Goal: Transaction & Acquisition: Purchase product/service

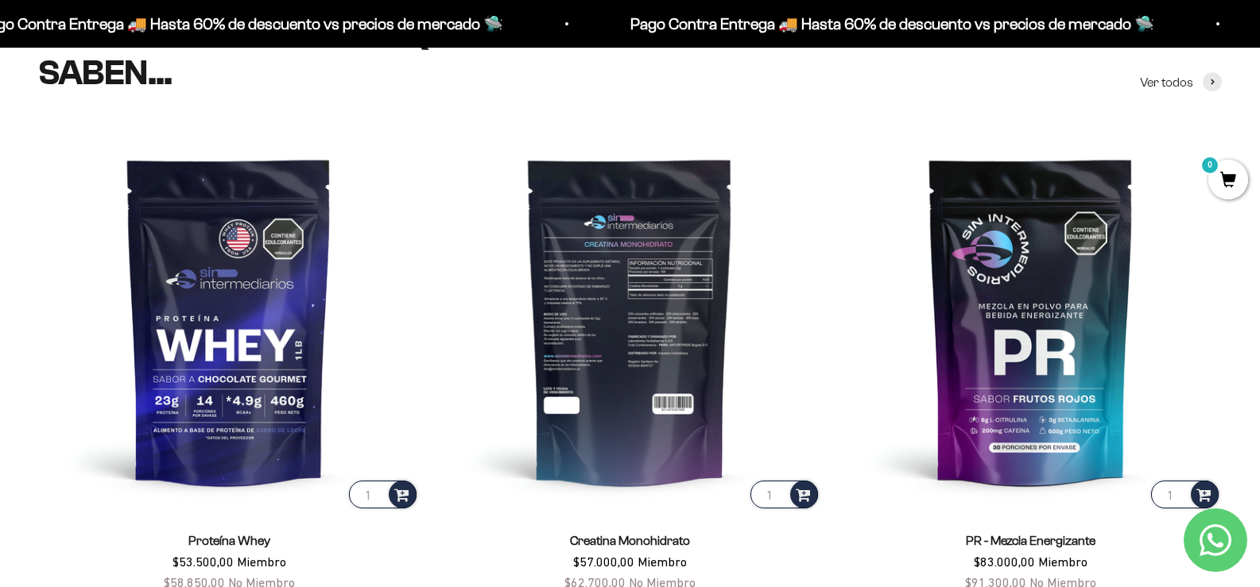
scroll to position [718, 0]
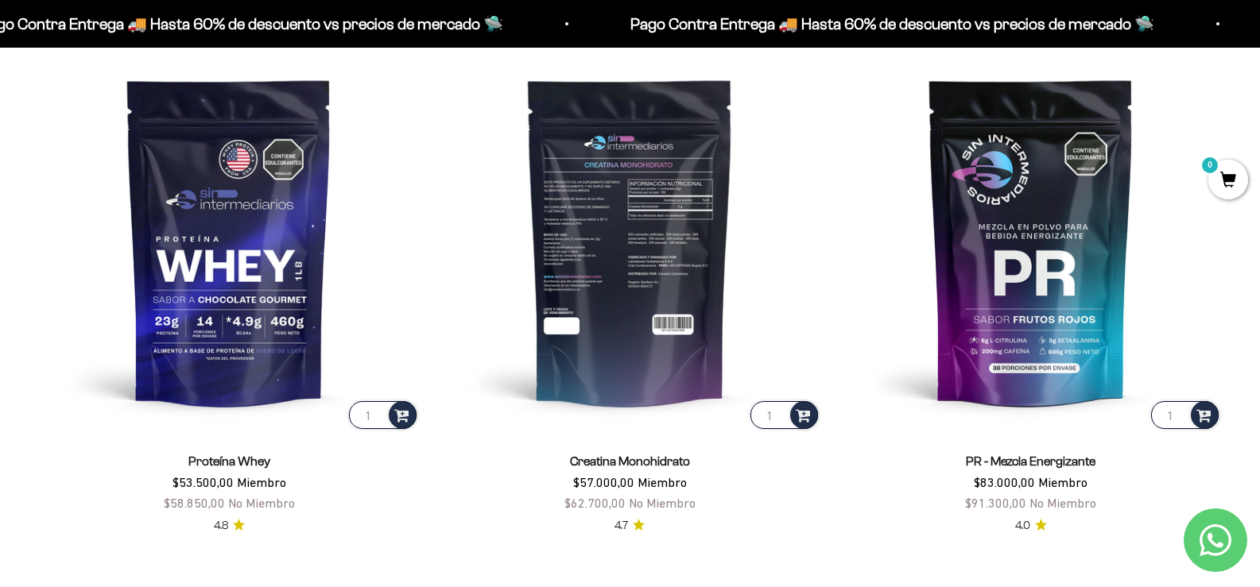
click at [643, 315] on img at bounding box center [630, 242] width 382 height 382
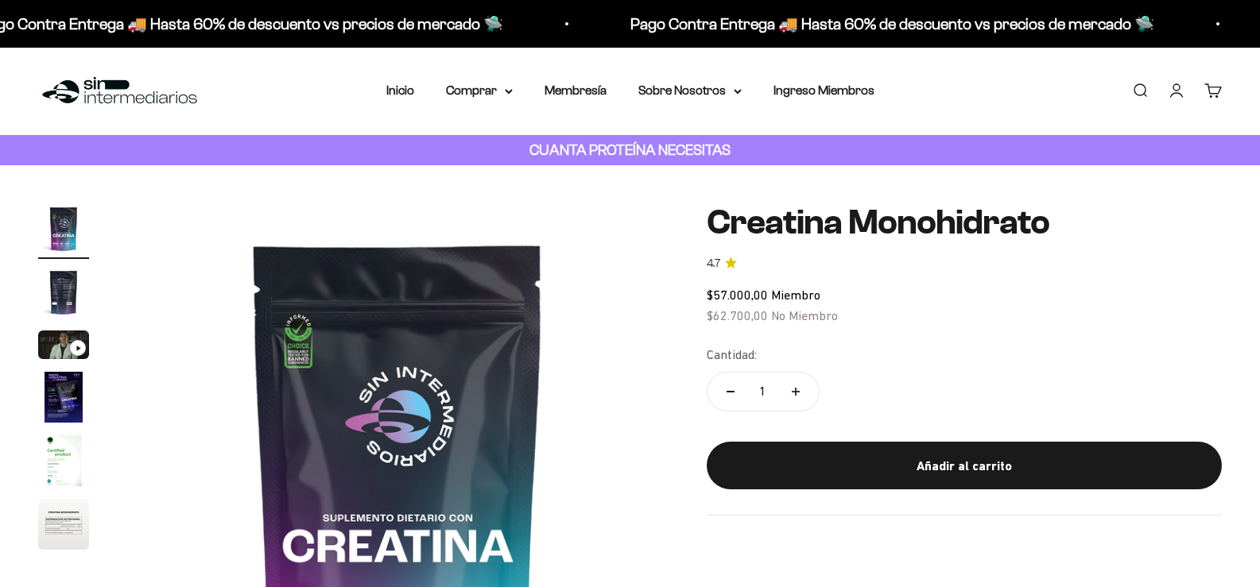
scroll to position [79, 0]
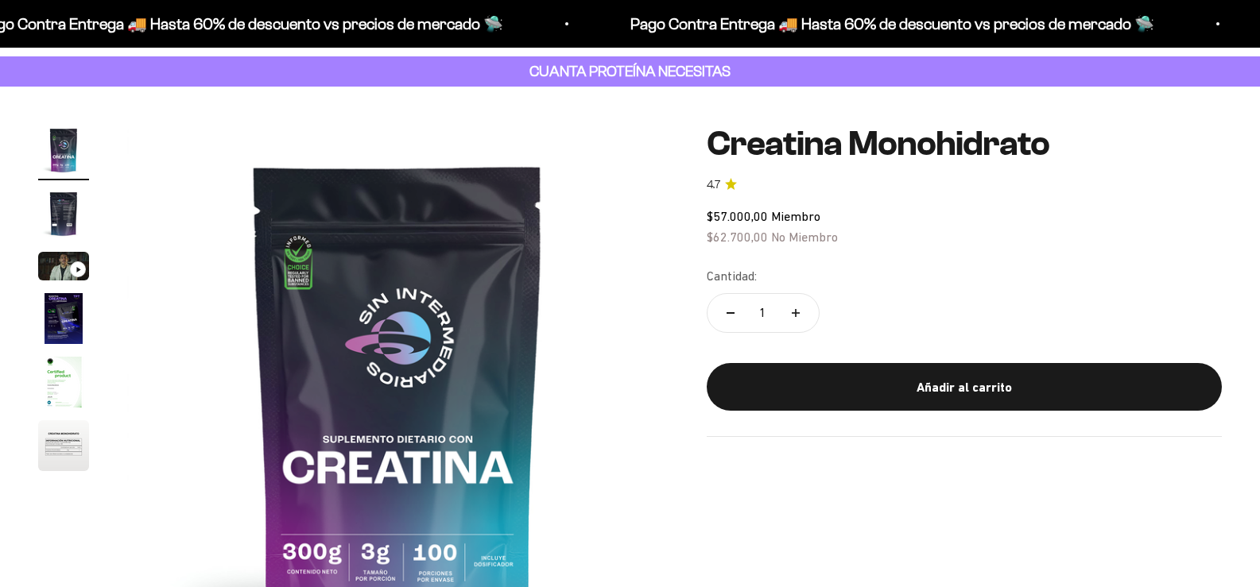
click at [61, 400] on img "Ir al artículo 5" at bounding box center [63, 382] width 51 height 51
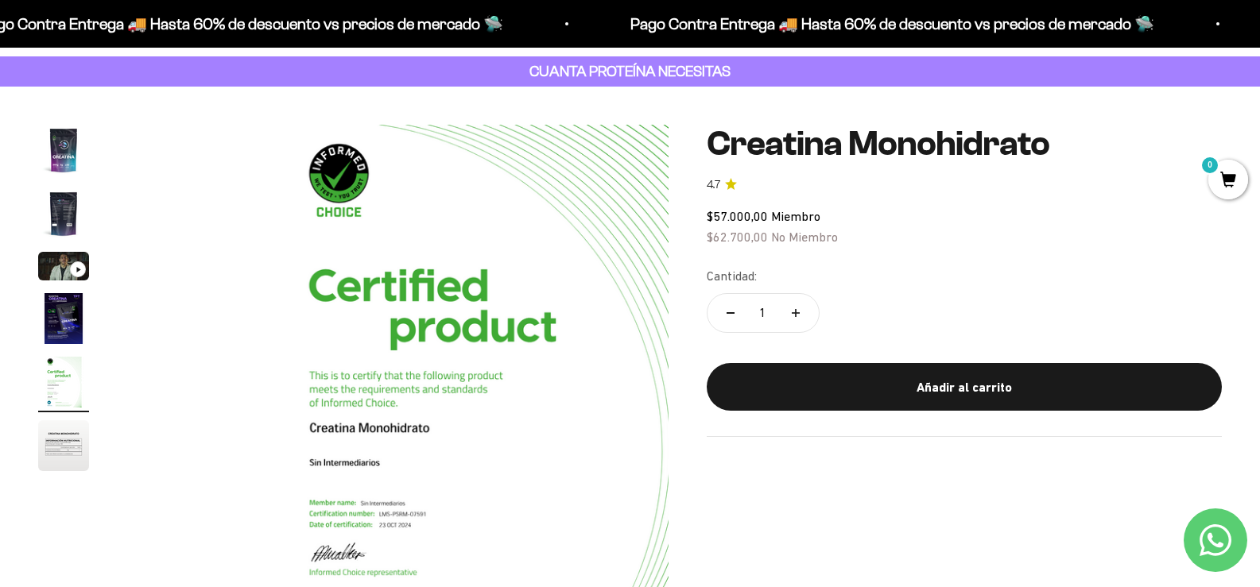
scroll to position [0, 0]
click at [64, 452] on img "Ir al artículo 6" at bounding box center [63, 446] width 51 height 51
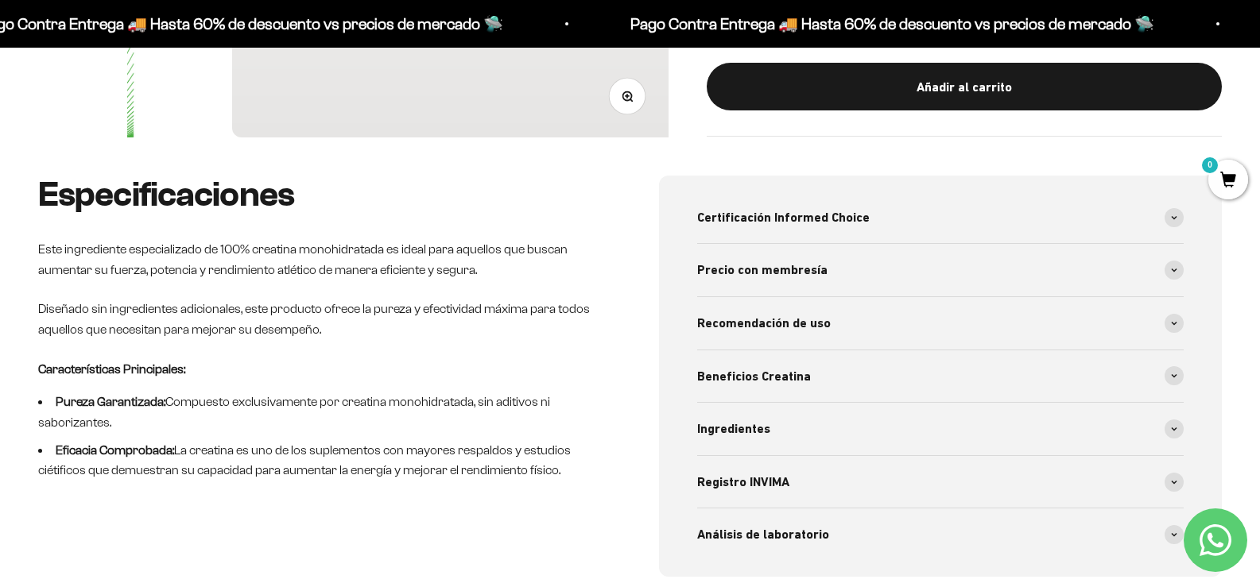
scroll to position [636, 0]
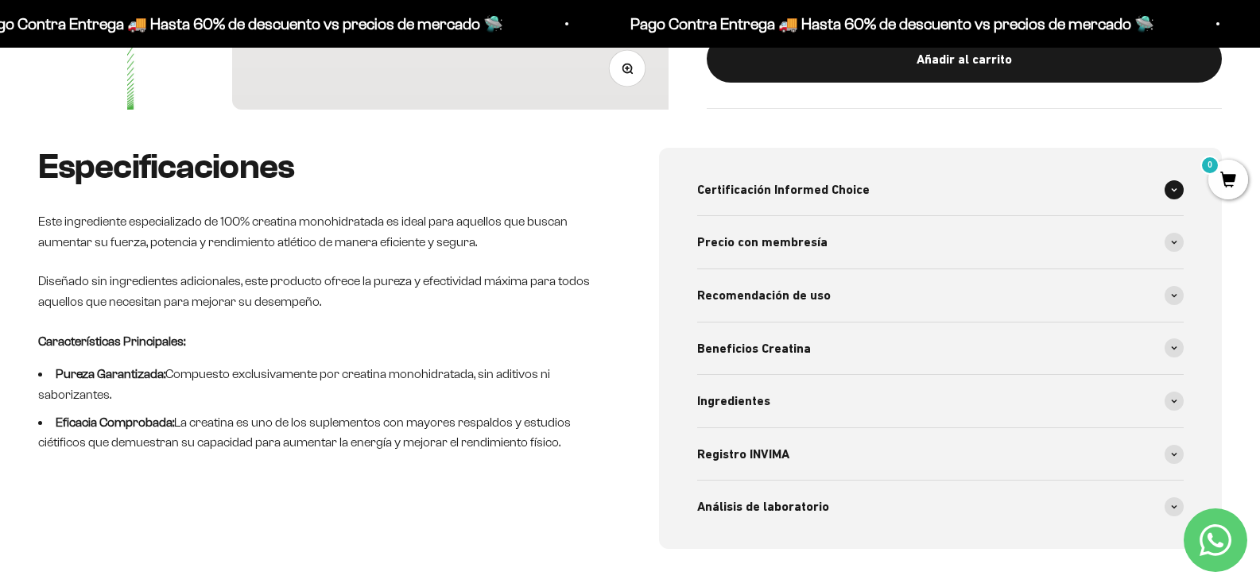
click at [911, 193] on div "Certificación Informed Choice" at bounding box center [940, 190] width 487 height 52
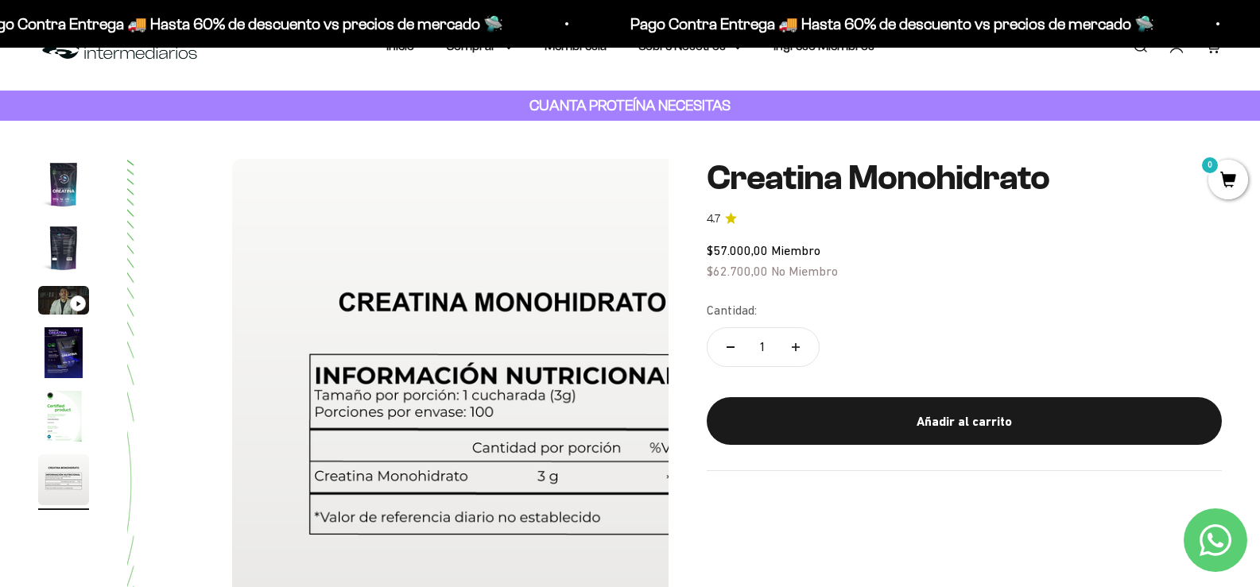
scroll to position [79, 0]
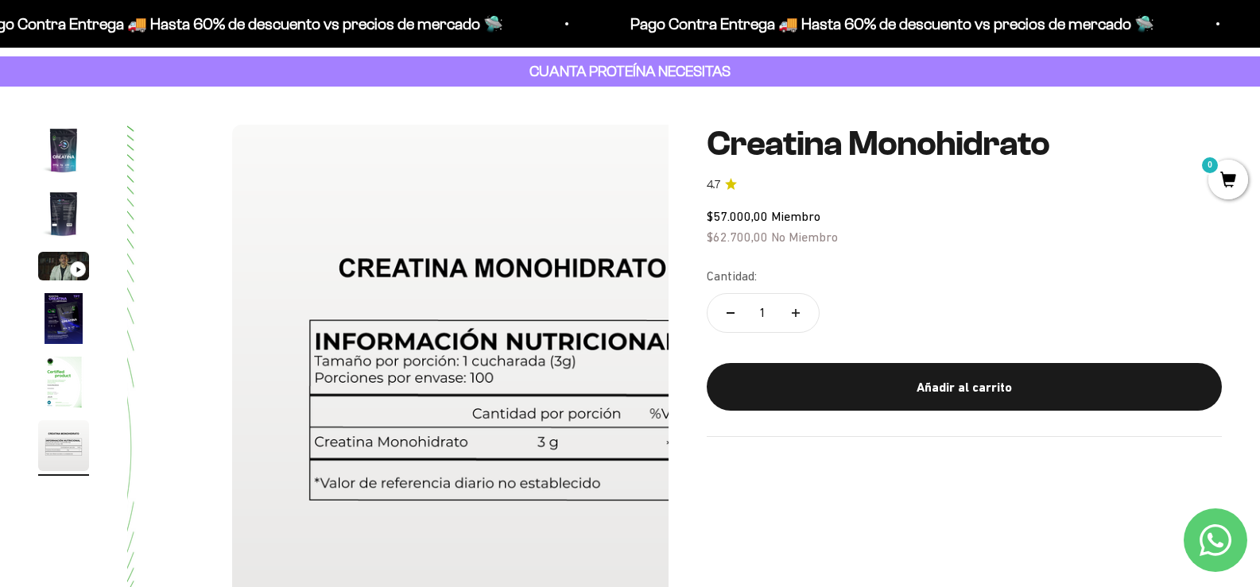
click at [62, 160] on img "Ir al artículo 1" at bounding box center [63, 150] width 51 height 51
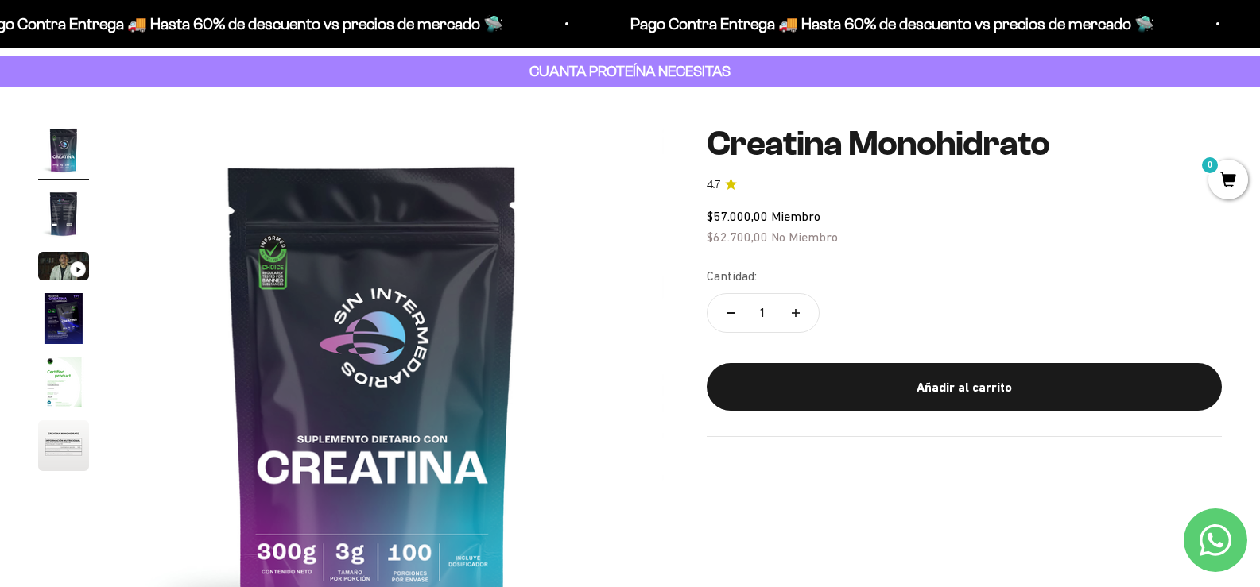
scroll to position [0, 0]
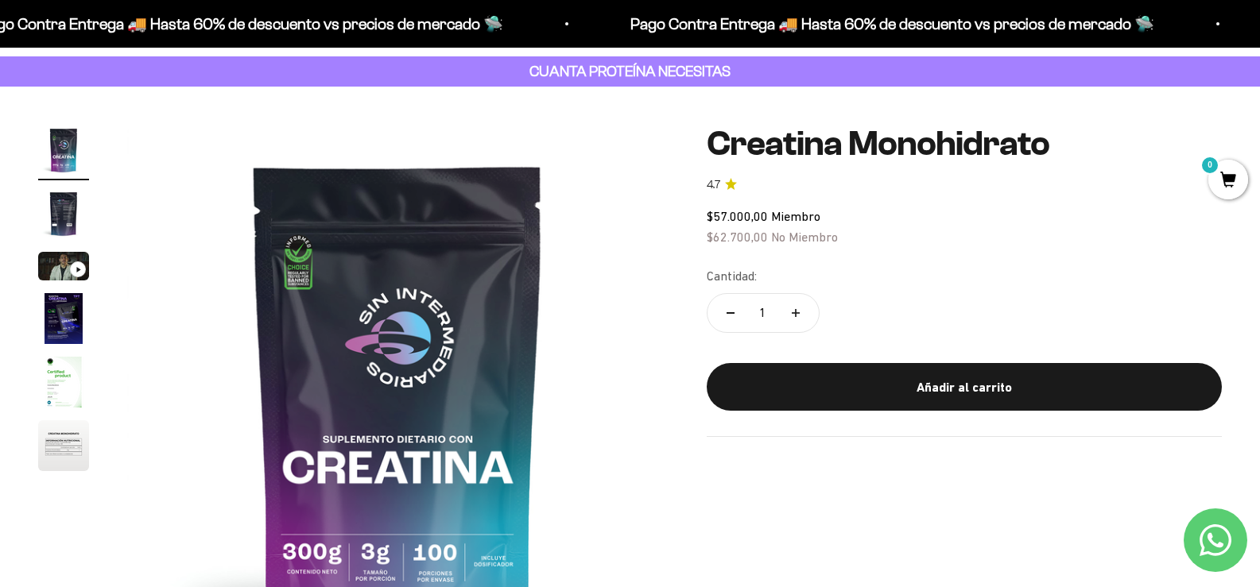
click at [60, 219] on img "Ir al artículo 2" at bounding box center [63, 213] width 51 height 51
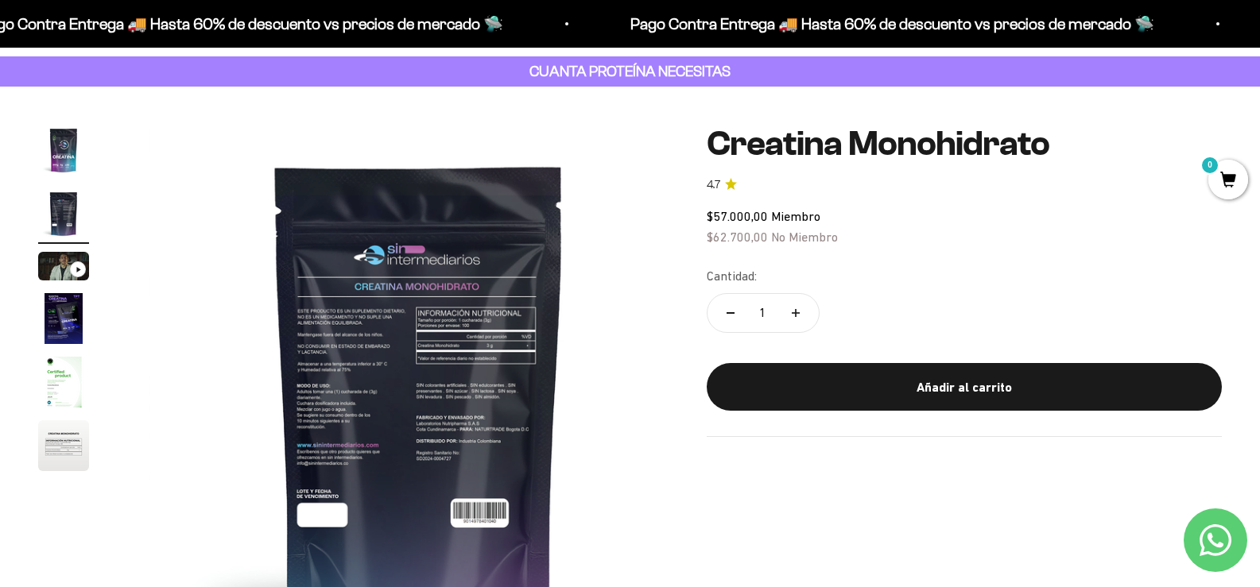
click at [384, 373] on img at bounding box center [419, 395] width 541 height 541
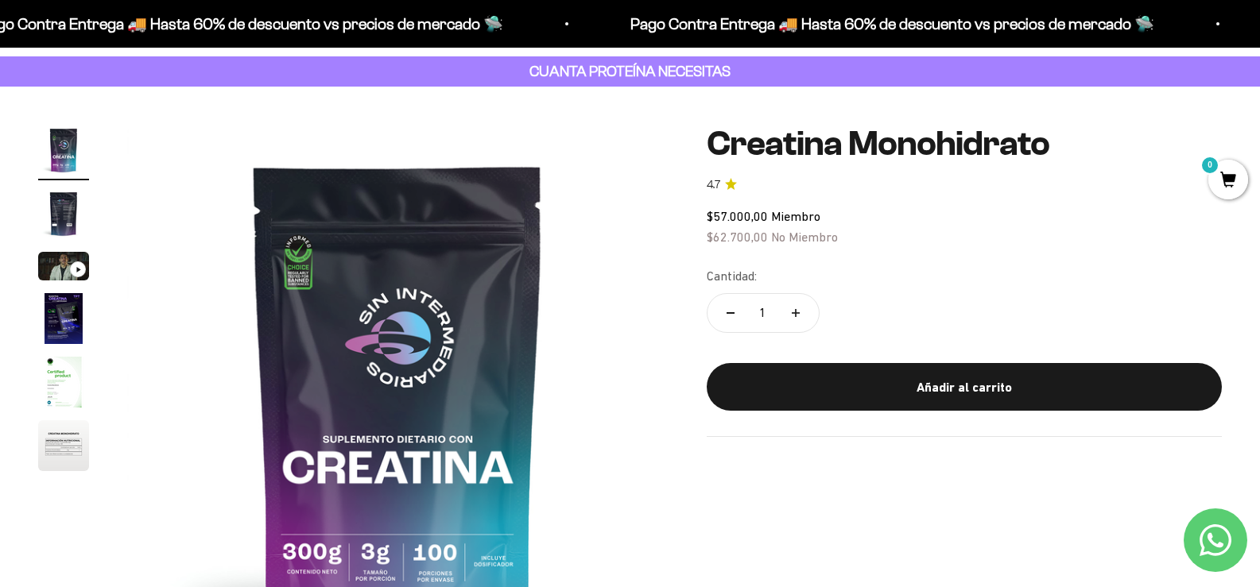
click at [66, 225] on img "Ir al artículo 2" at bounding box center [63, 213] width 51 height 51
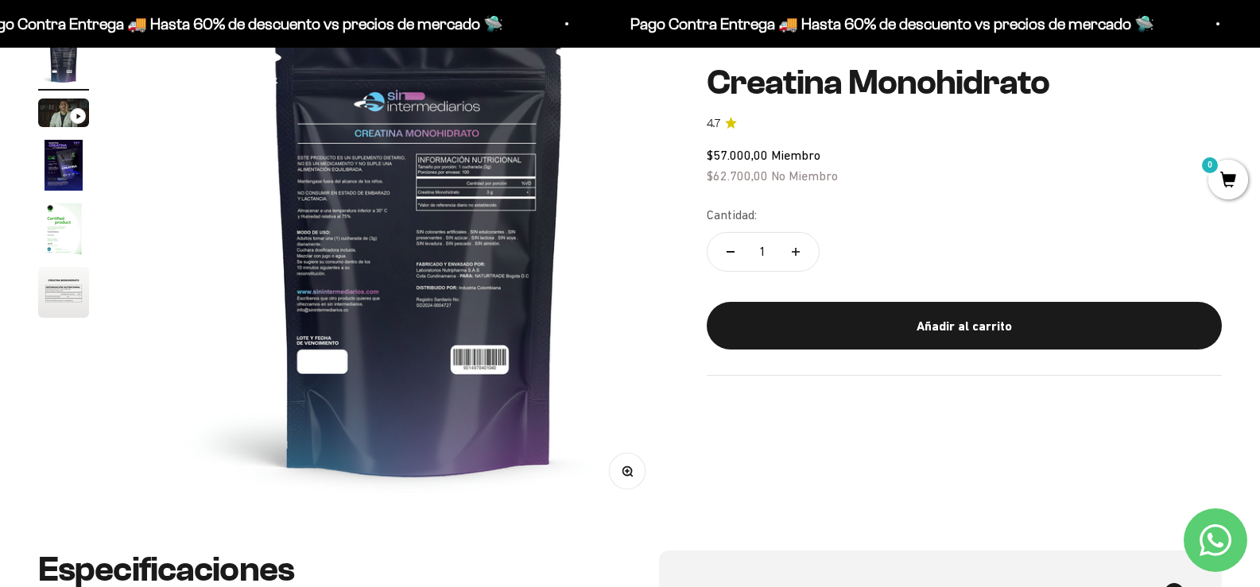
scroll to position [238, 0]
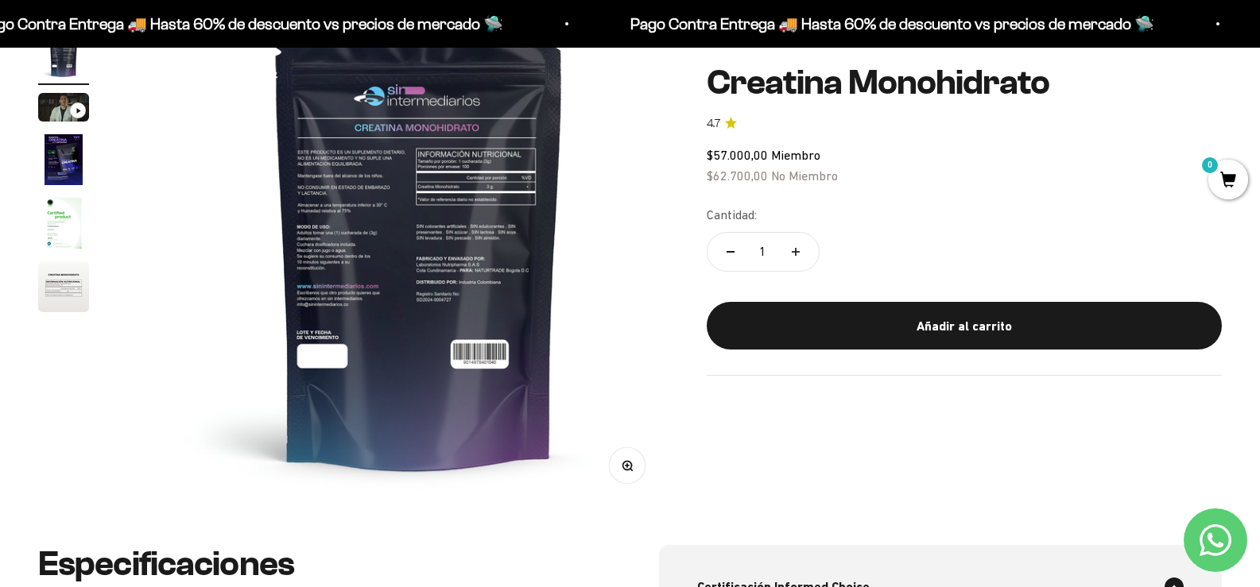
click at [609, 463] on button "Zoom" at bounding box center [627, 466] width 36 height 36
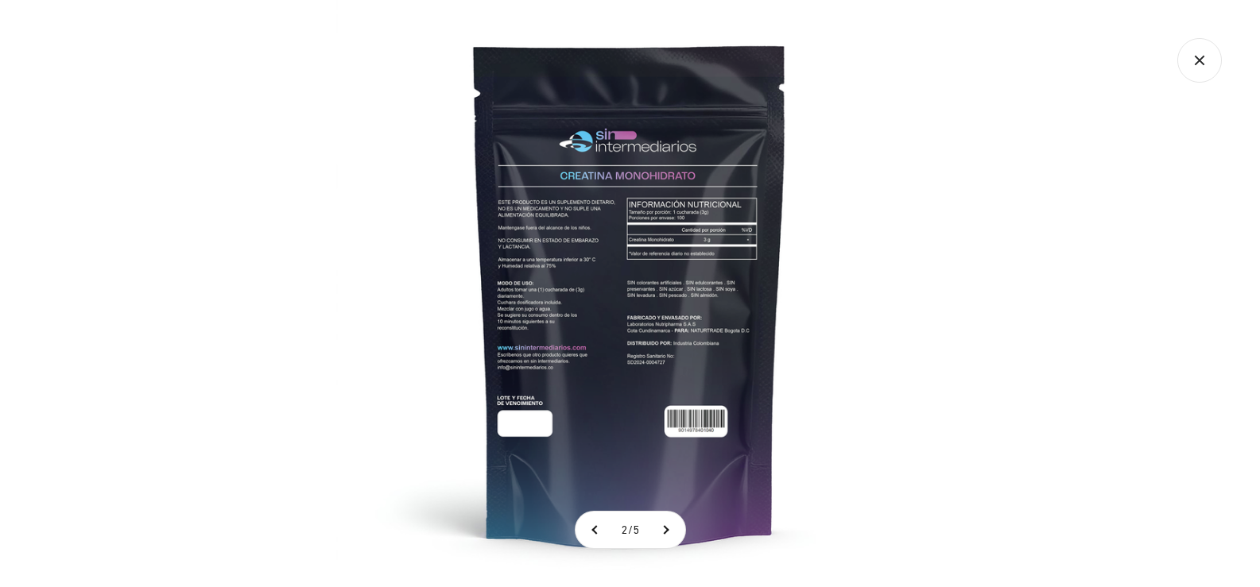
click at [600, 298] on img at bounding box center [629, 293] width 587 height 587
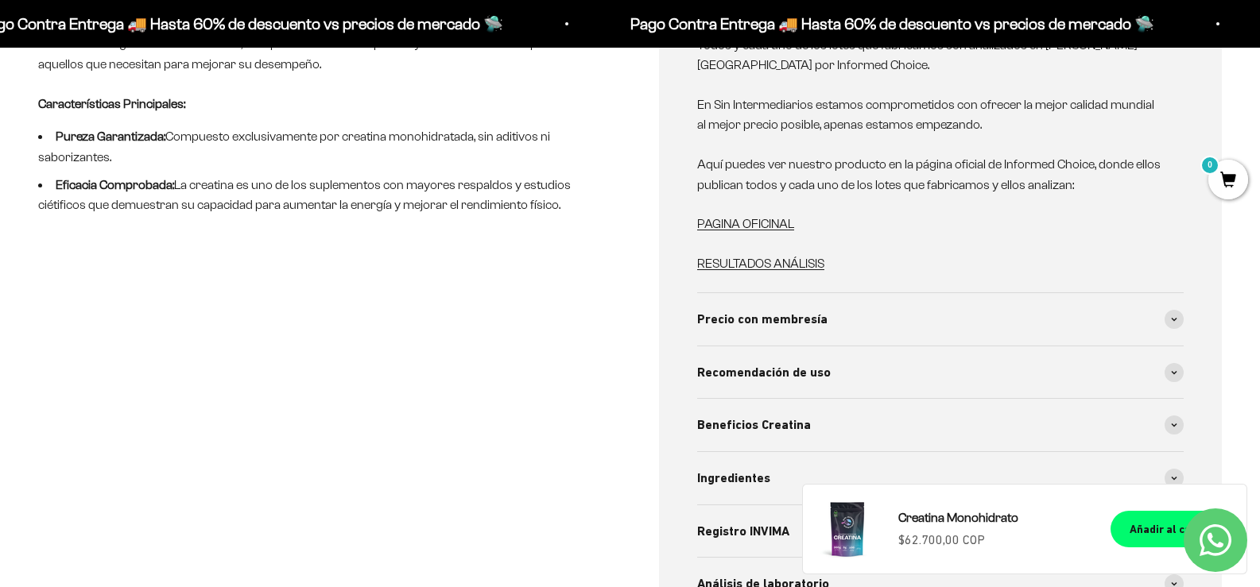
scroll to position [874, 0]
click at [792, 322] on span "Precio con membresía" at bounding box center [762, 318] width 130 height 21
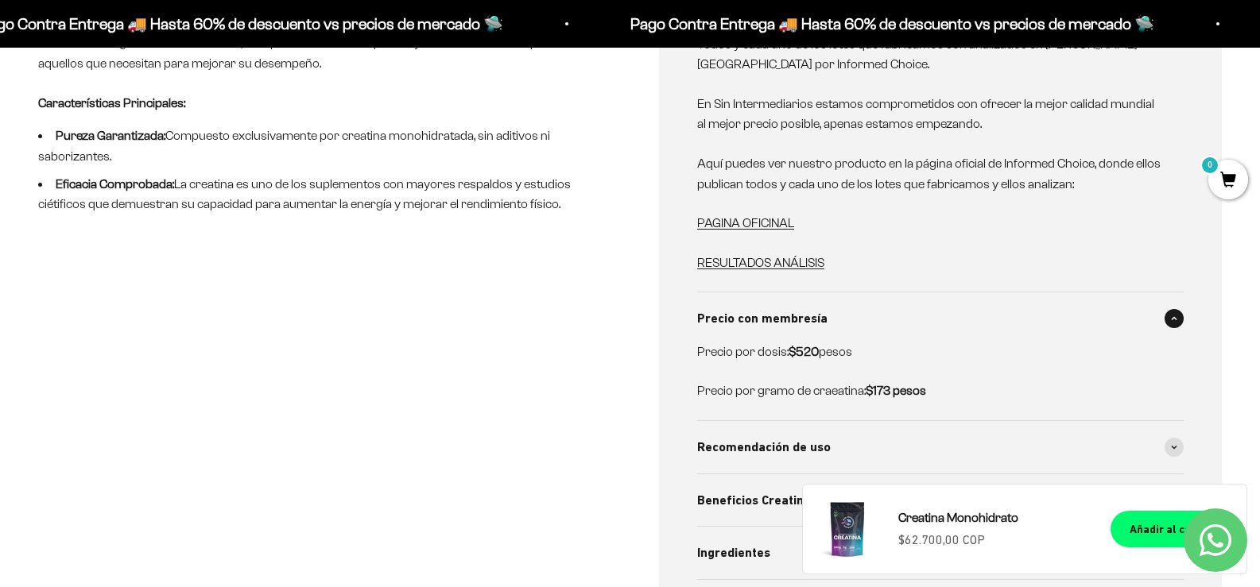
scroll to position [954, 0]
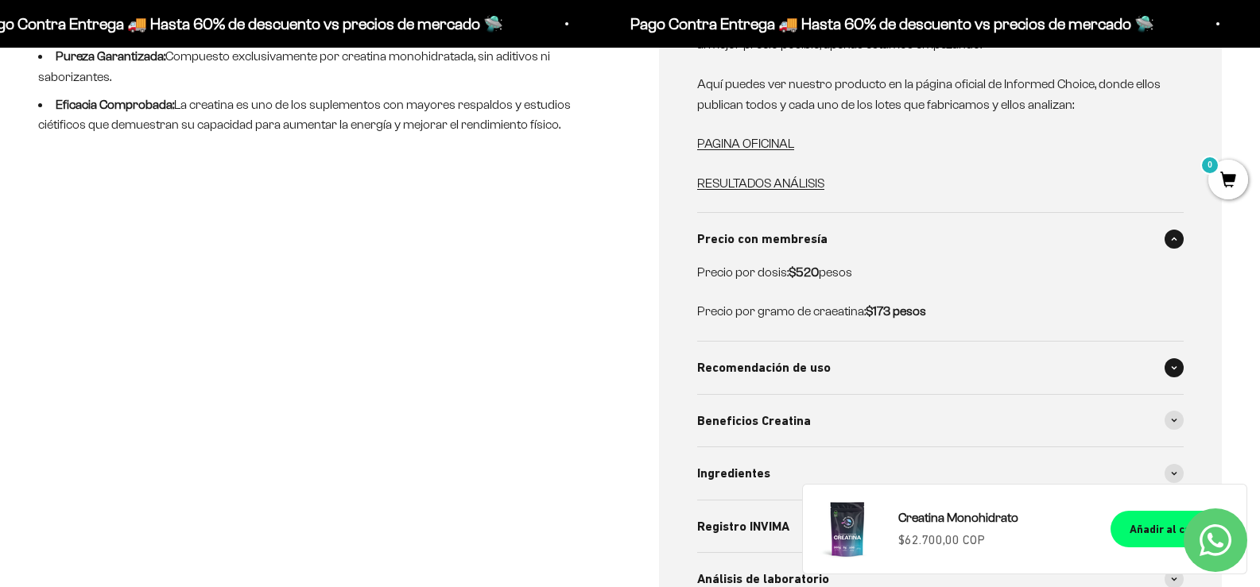
click at [815, 375] on span "Recomendación de uso" at bounding box center [764, 368] width 134 height 21
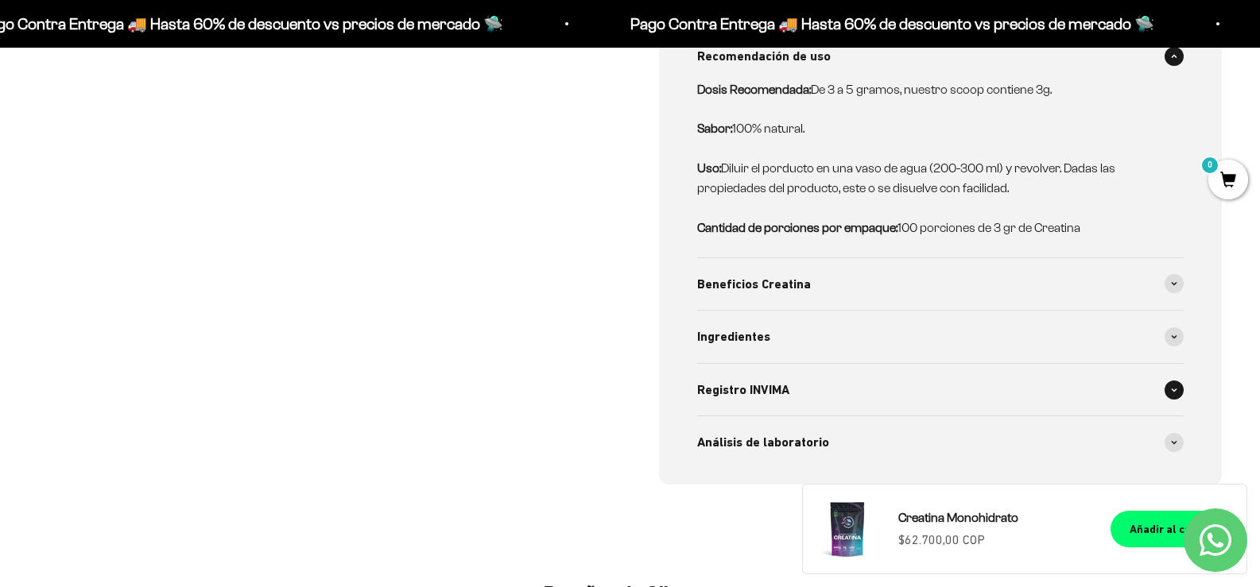
scroll to position [1272, 0]
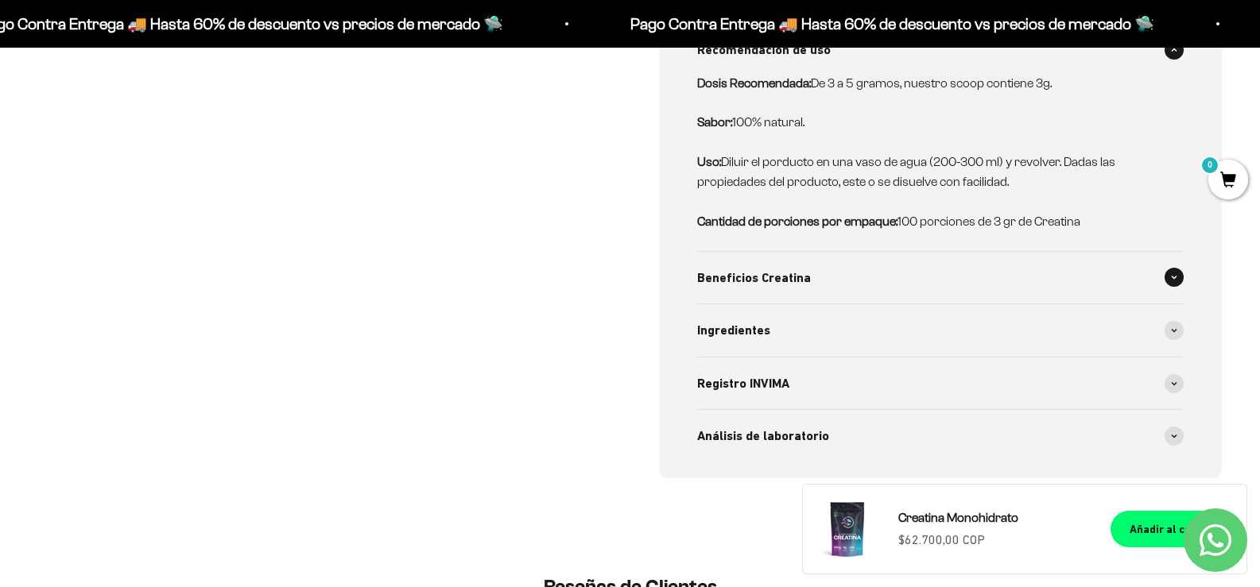
click at [884, 285] on div "Beneficios Creatina" at bounding box center [940, 278] width 487 height 52
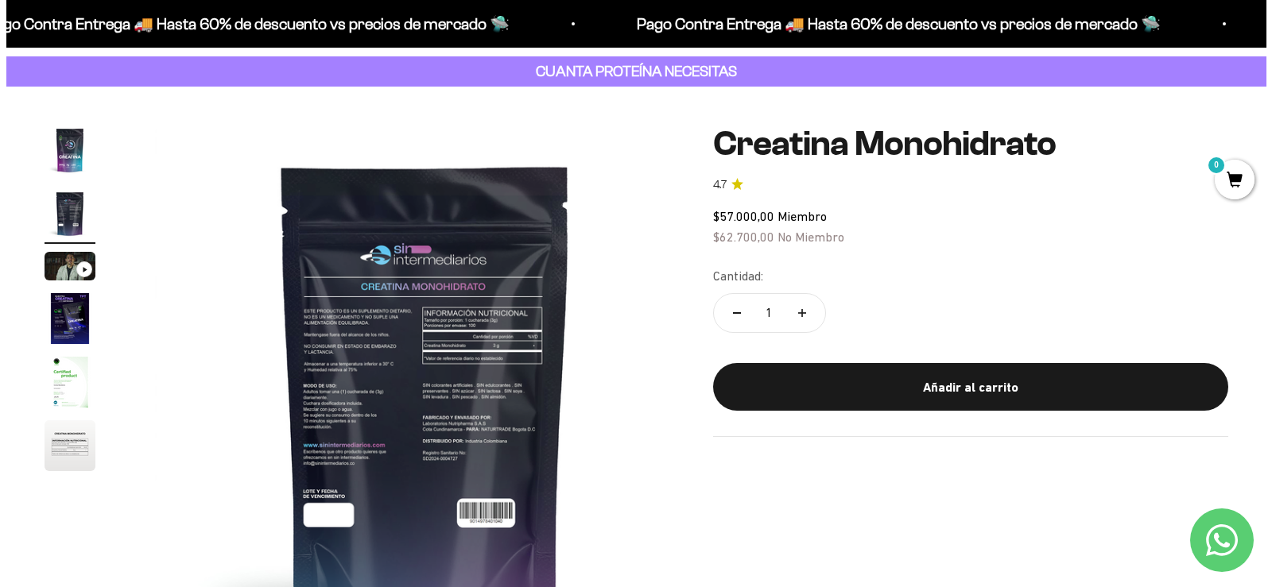
scroll to position [0, 0]
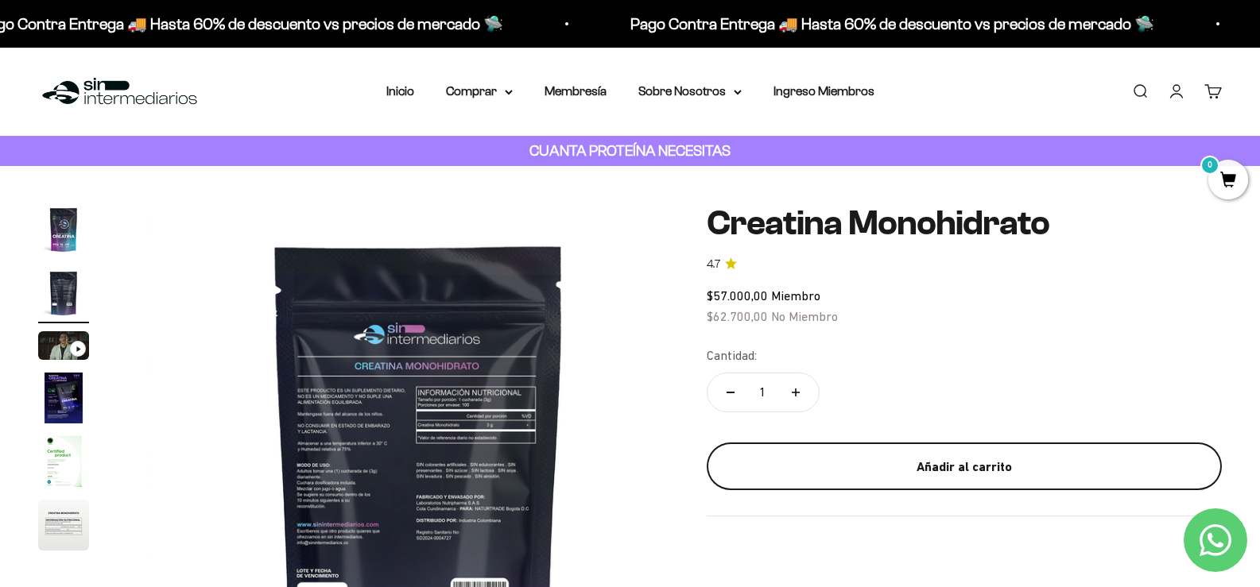
click at [971, 475] on div "Añadir al carrito" at bounding box center [965, 467] width 452 height 21
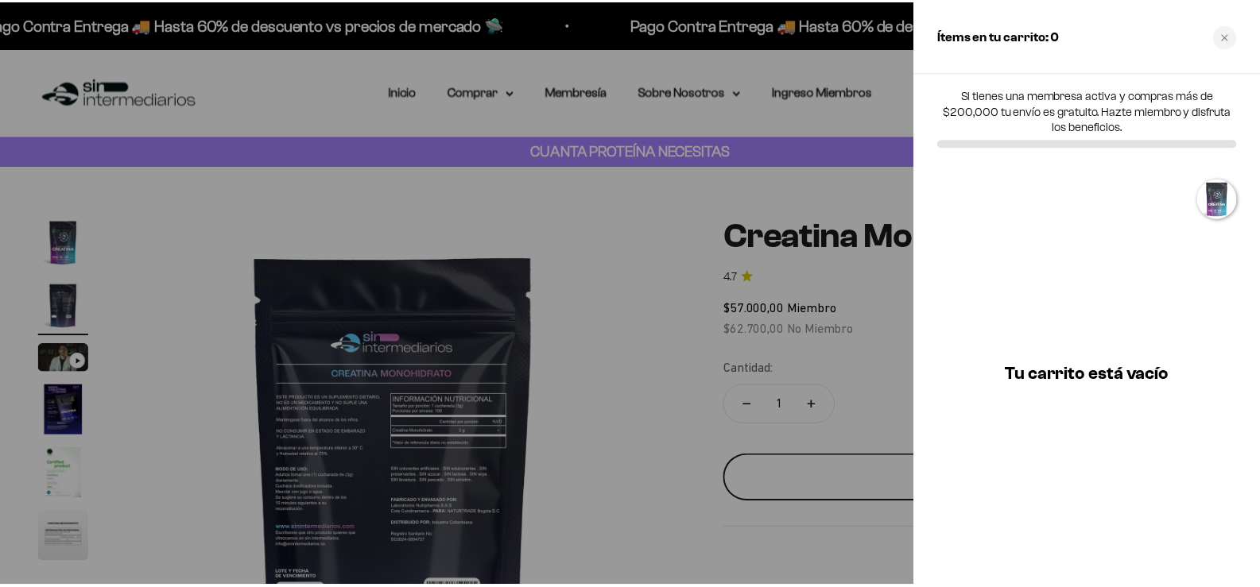
scroll to position [0, 545]
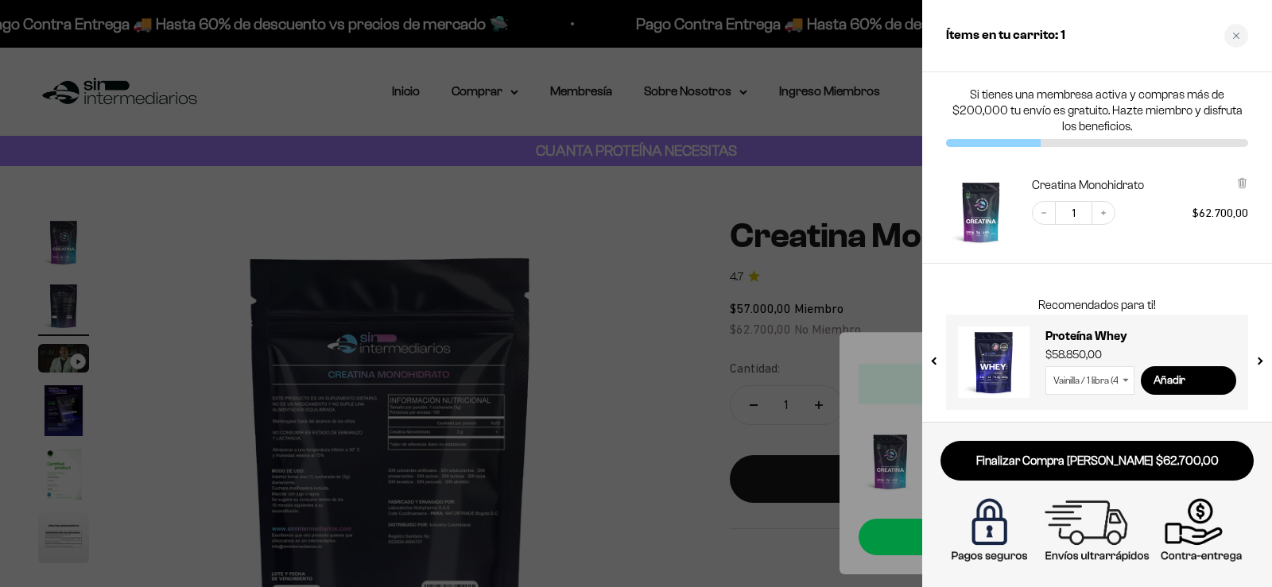
click at [626, 477] on div at bounding box center [636, 293] width 1272 height 587
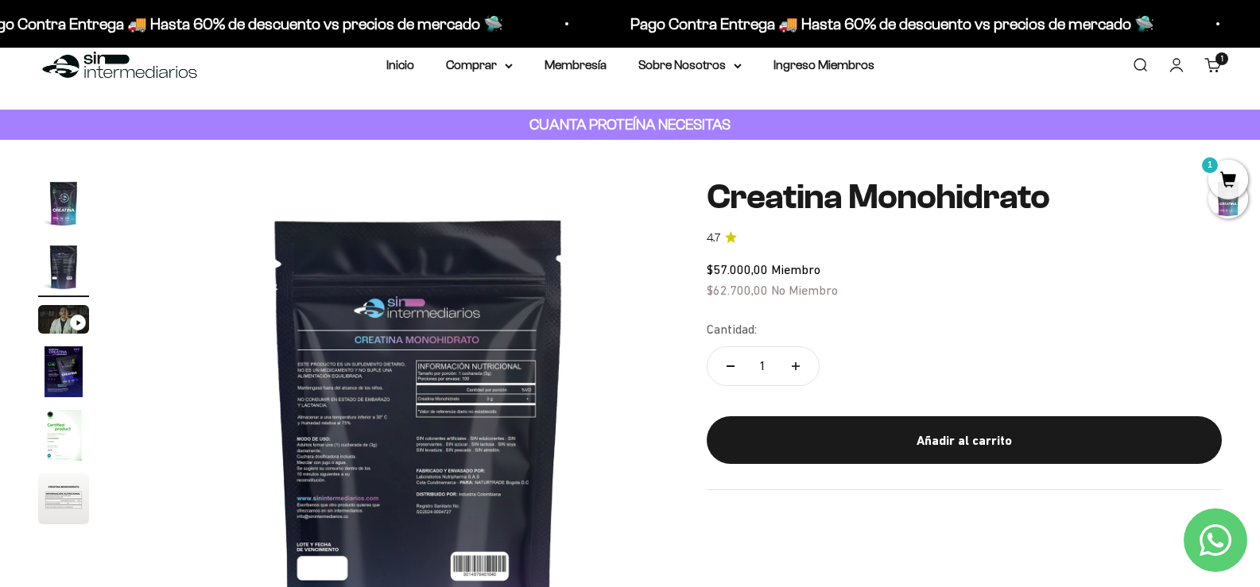
scroll to position [0, 0]
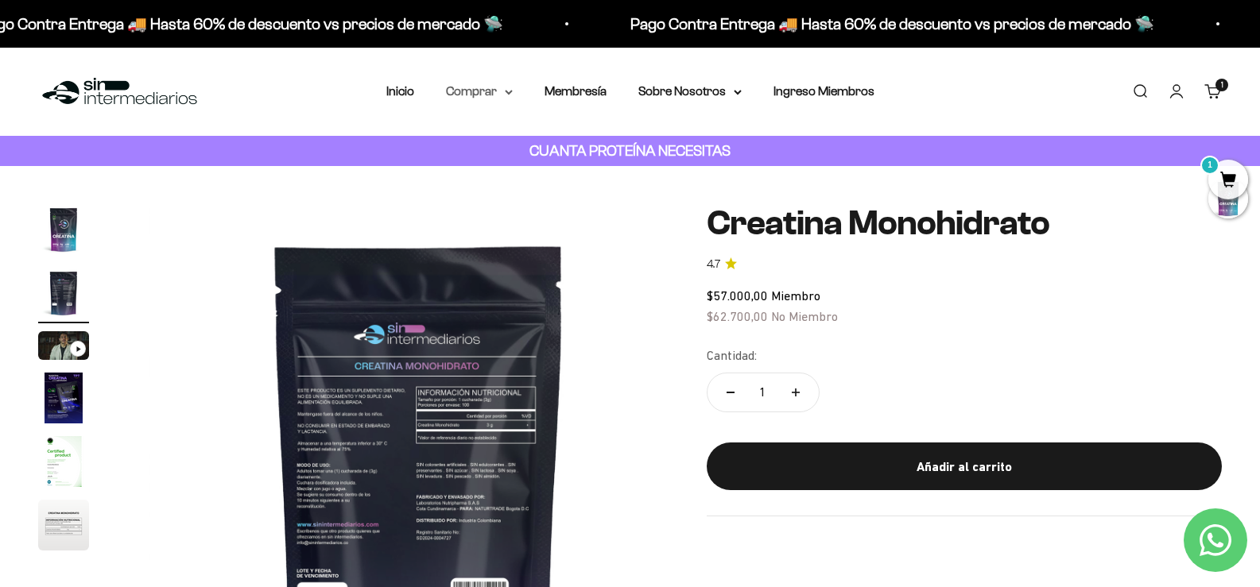
click at [494, 90] on summary "Comprar" at bounding box center [479, 91] width 67 height 21
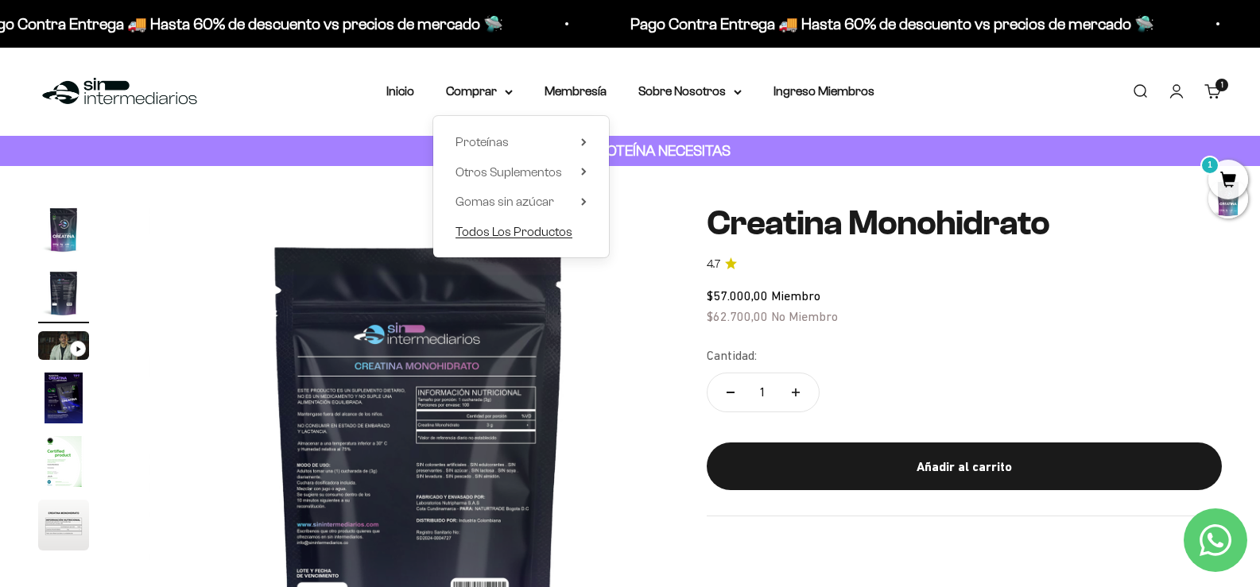
click at [521, 227] on span "Todos Los Productos" at bounding box center [514, 232] width 117 height 14
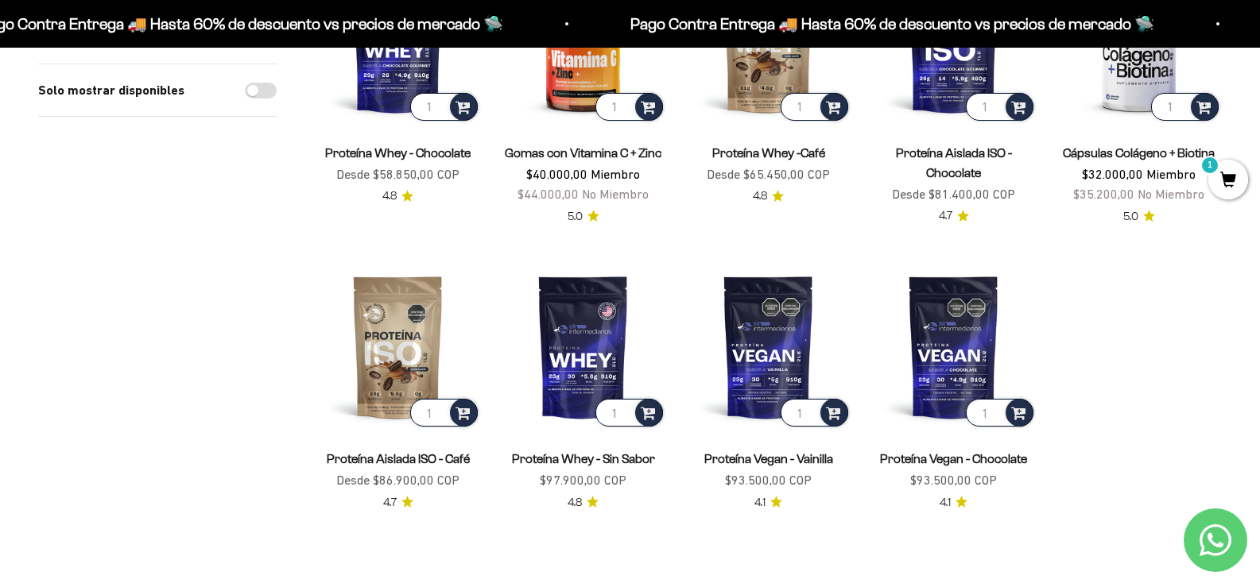
scroll to position [1113, 0]
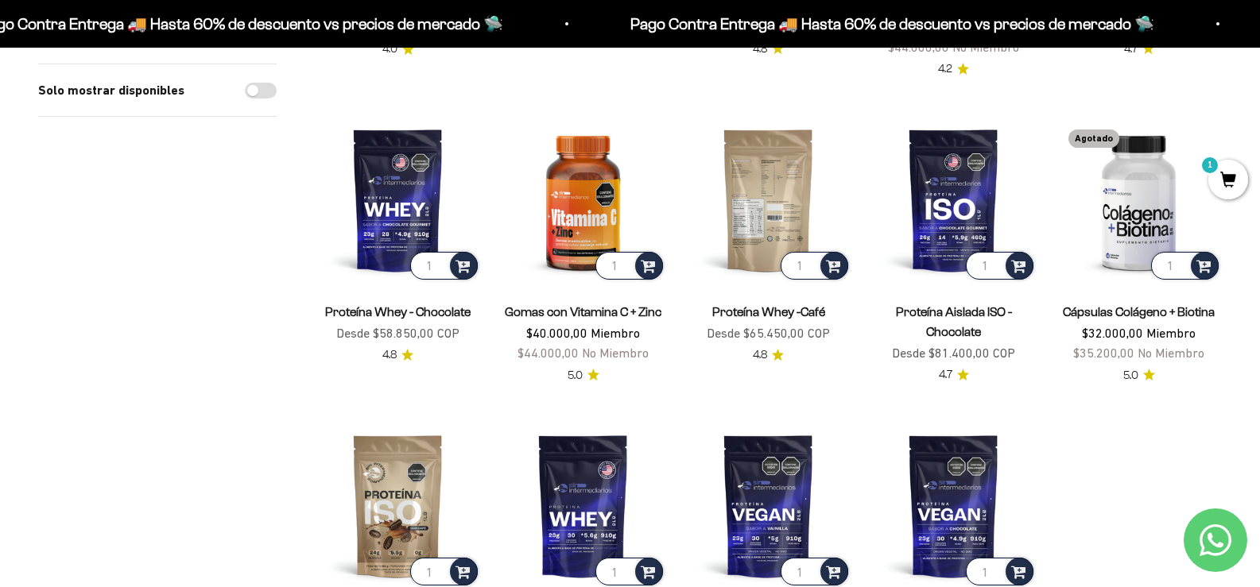
click at [766, 204] on img at bounding box center [768, 200] width 166 height 166
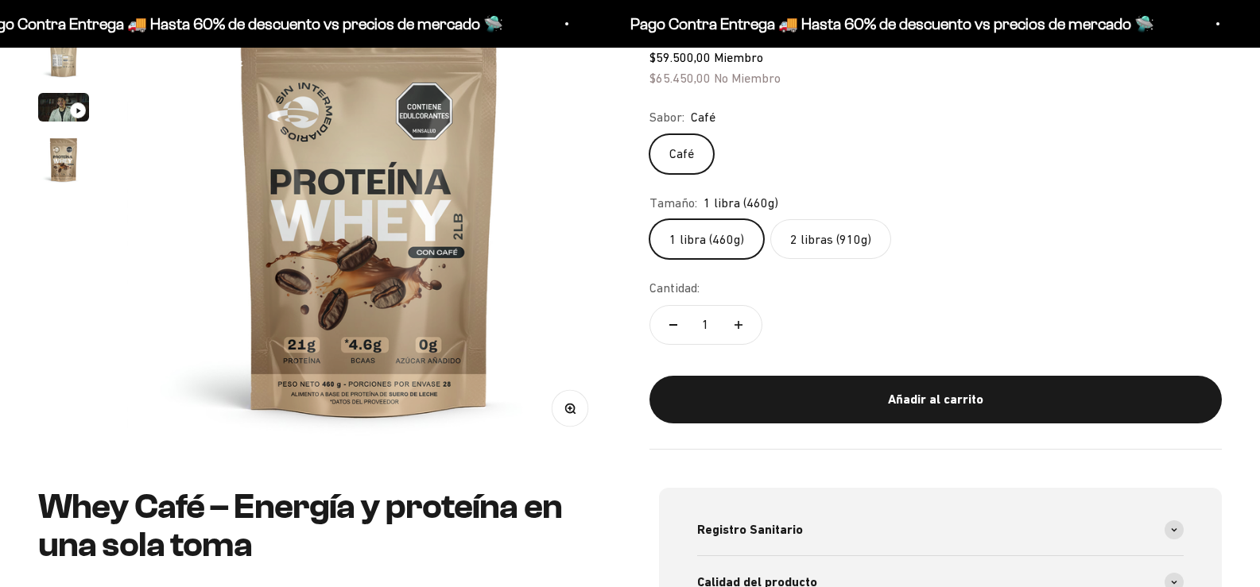
scroll to position [159, 0]
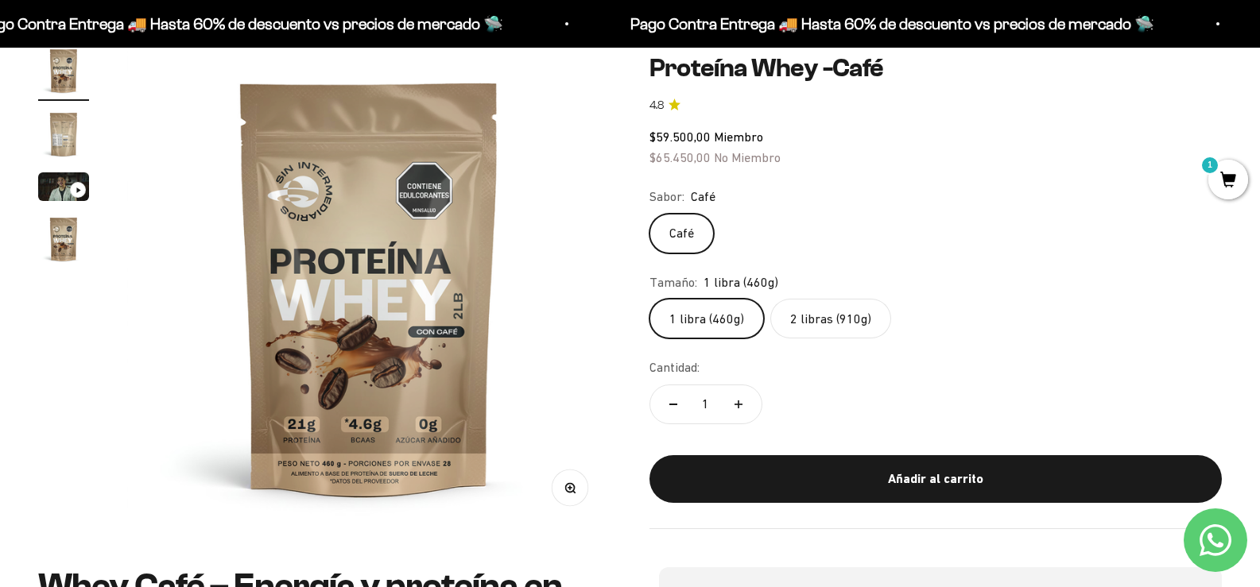
click at [839, 323] on label "2 libras (910g)" at bounding box center [830, 320] width 121 height 40
click at [649, 300] on input "2 libras (910g)" at bounding box center [649, 299] width 1 height 1
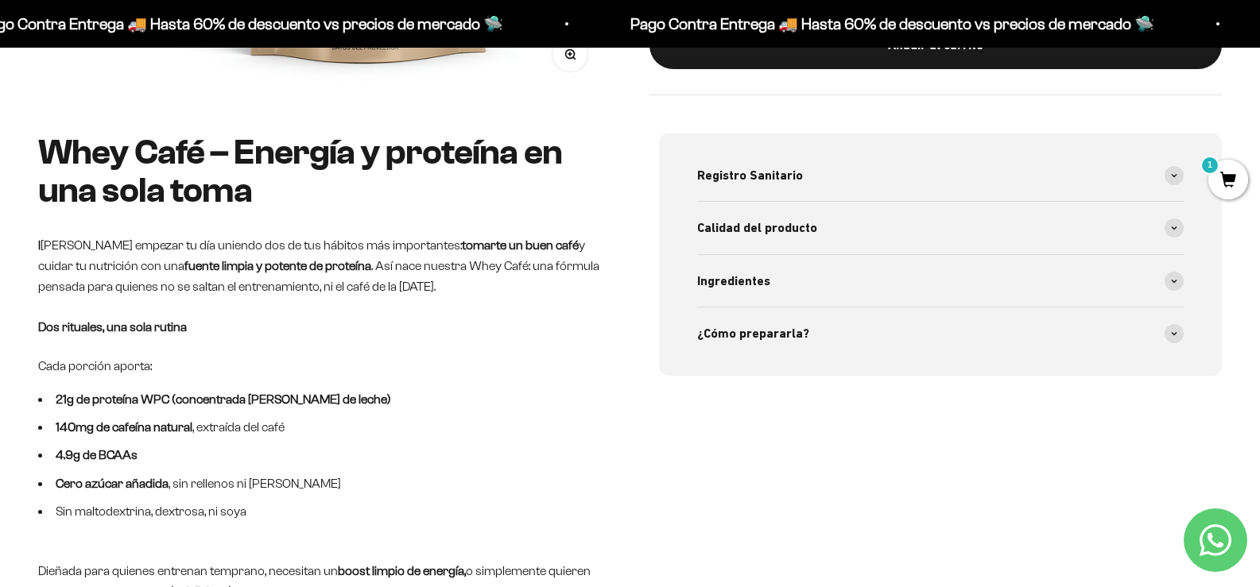
scroll to position [556, 0]
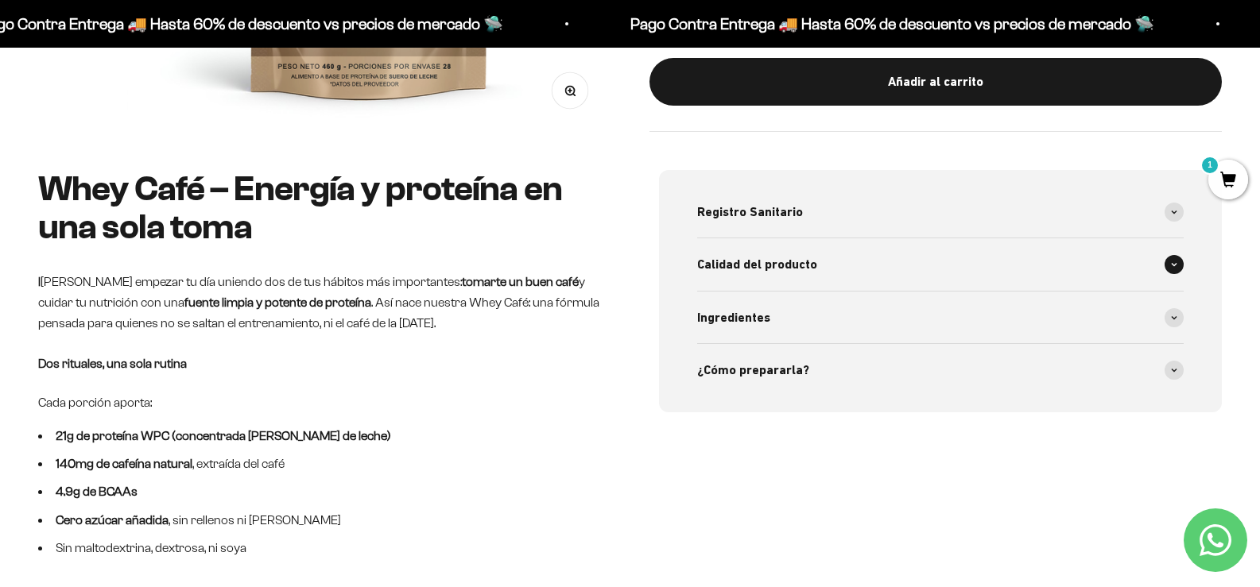
click at [889, 279] on div "Calidad del producto" at bounding box center [940, 264] width 487 height 52
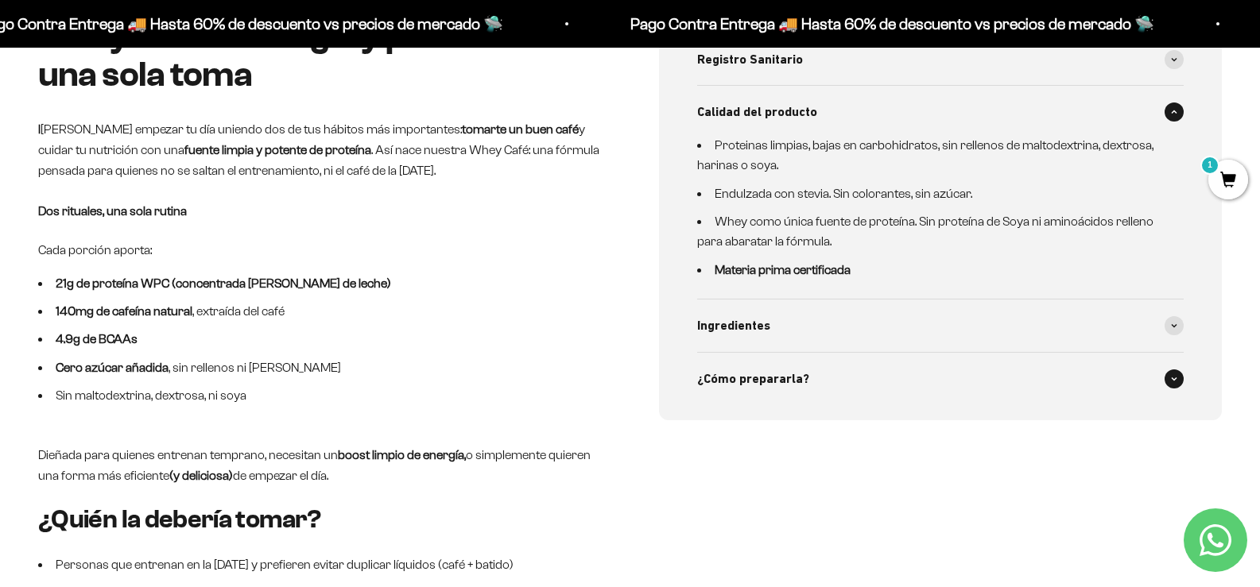
scroll to position [715, 0]
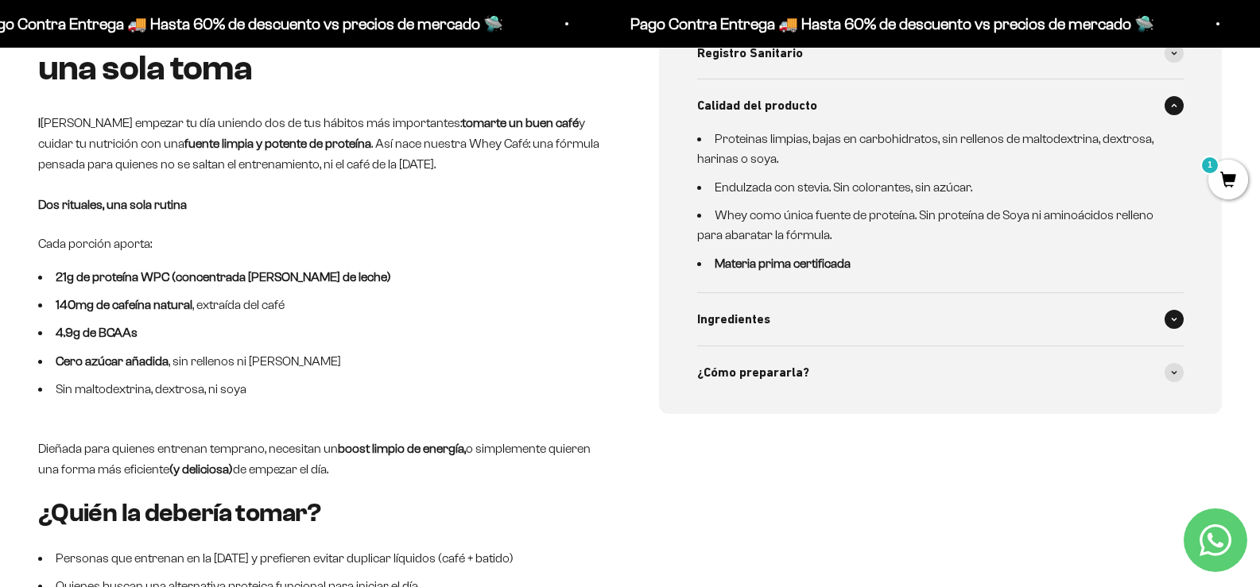
click at [806, 338] on div "Ingredientes" at bounding box center [940, 319] width 487 height 52
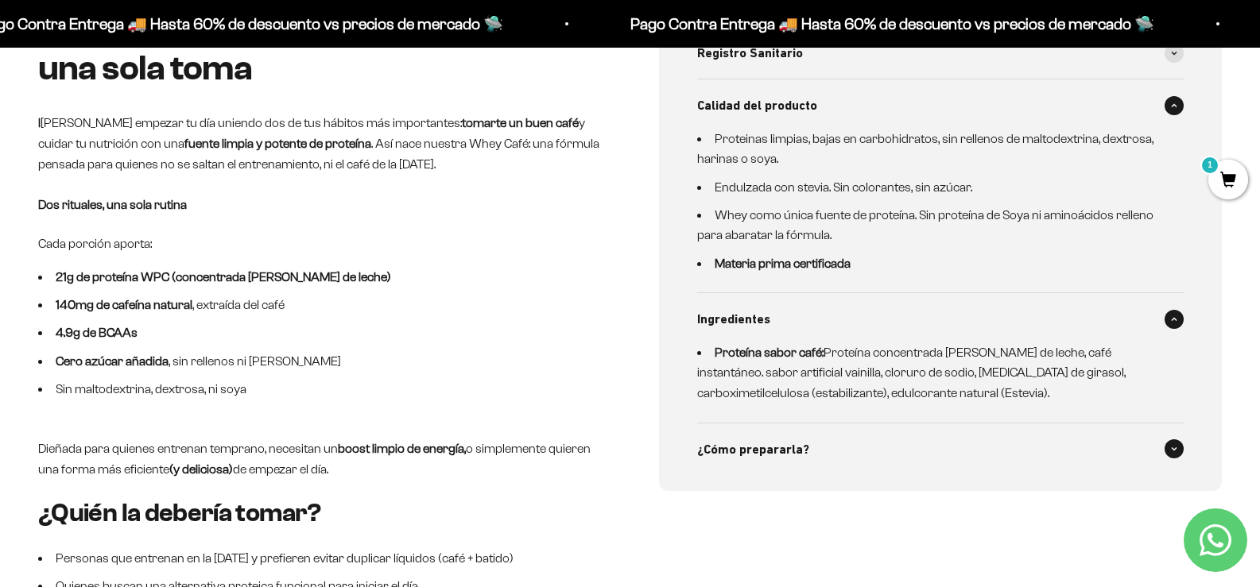
scroll to position [795, 0]
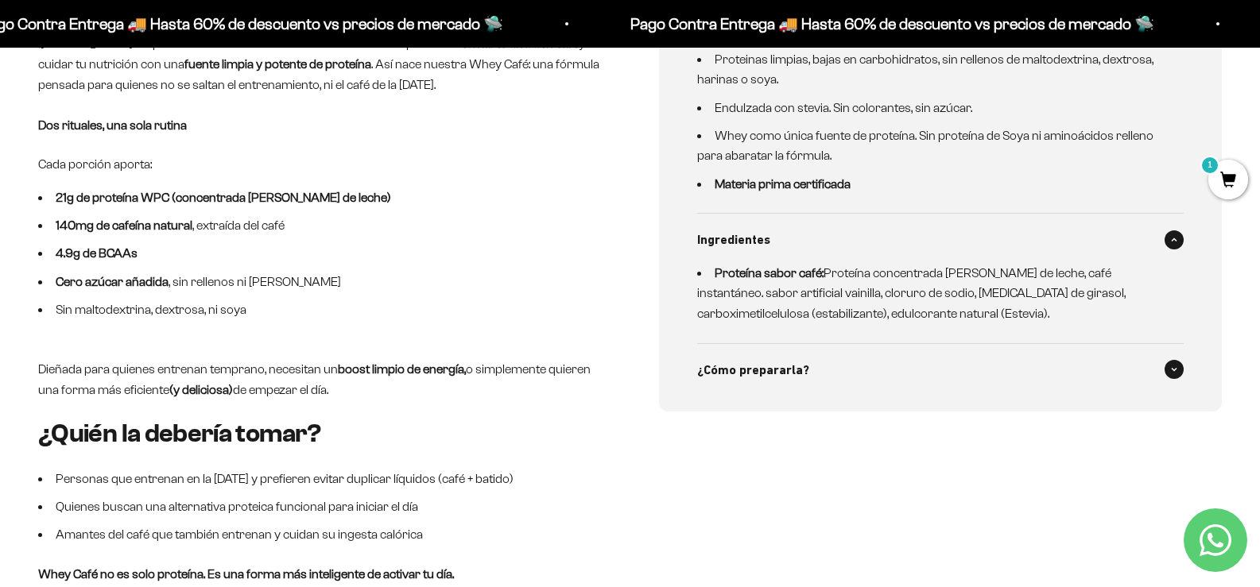
click at [823, 386] on div "¿Cómo prepararla?" at bounding box center [940, 370] width 487 height 52
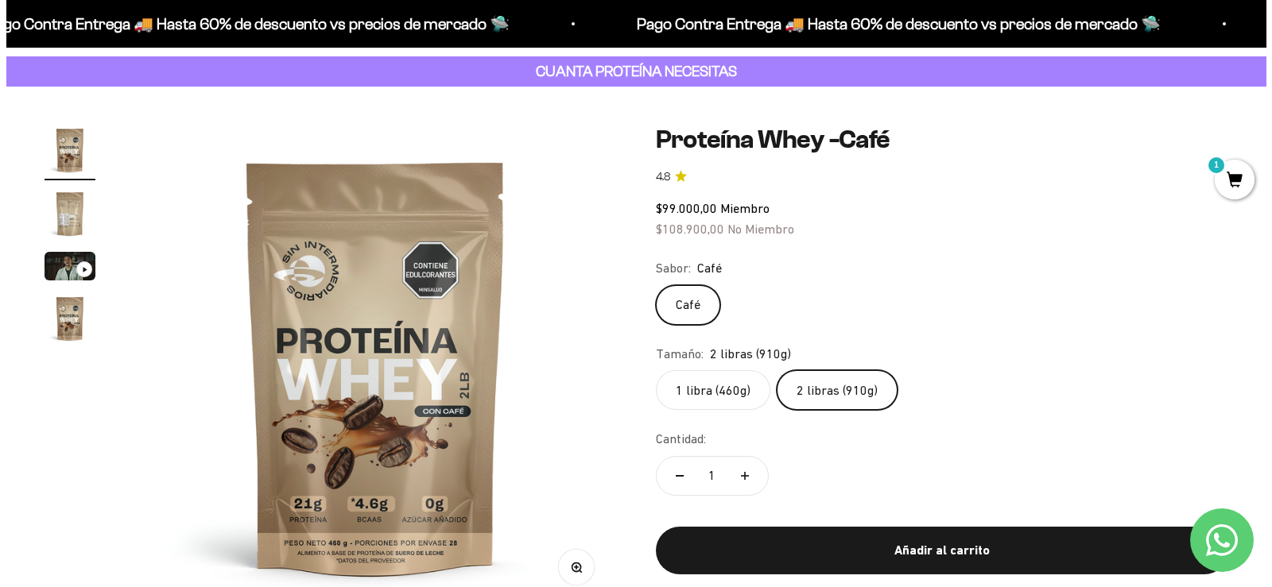
scroll to position [159, 0]
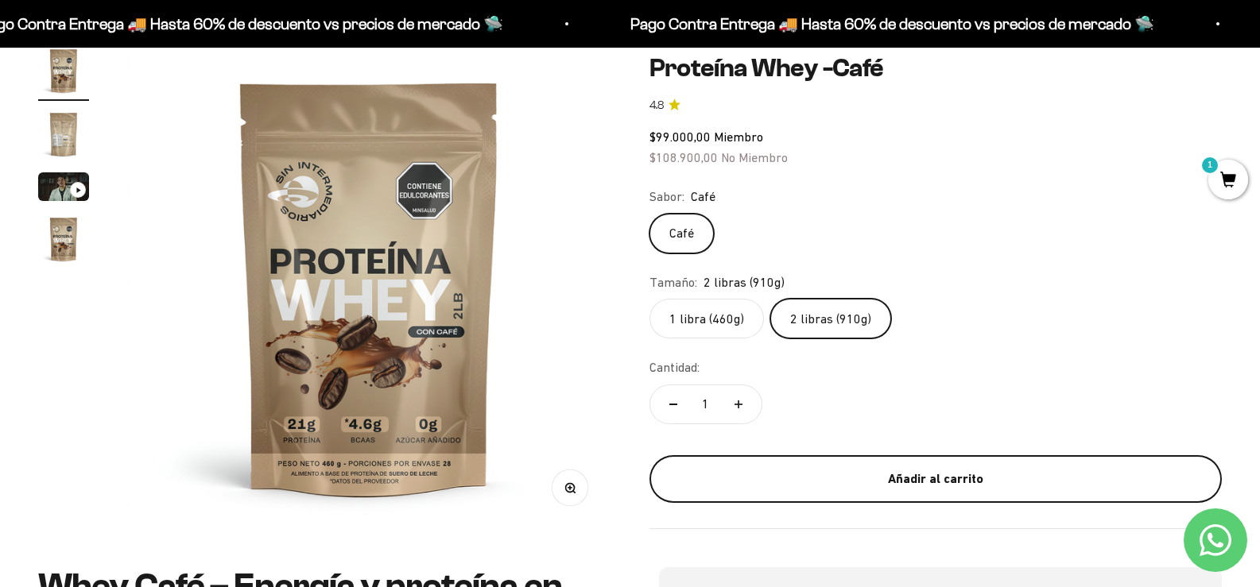
click at [972, 485] on div "Añadir al carrito" at bounding box center [936, 479] width 510 height 21
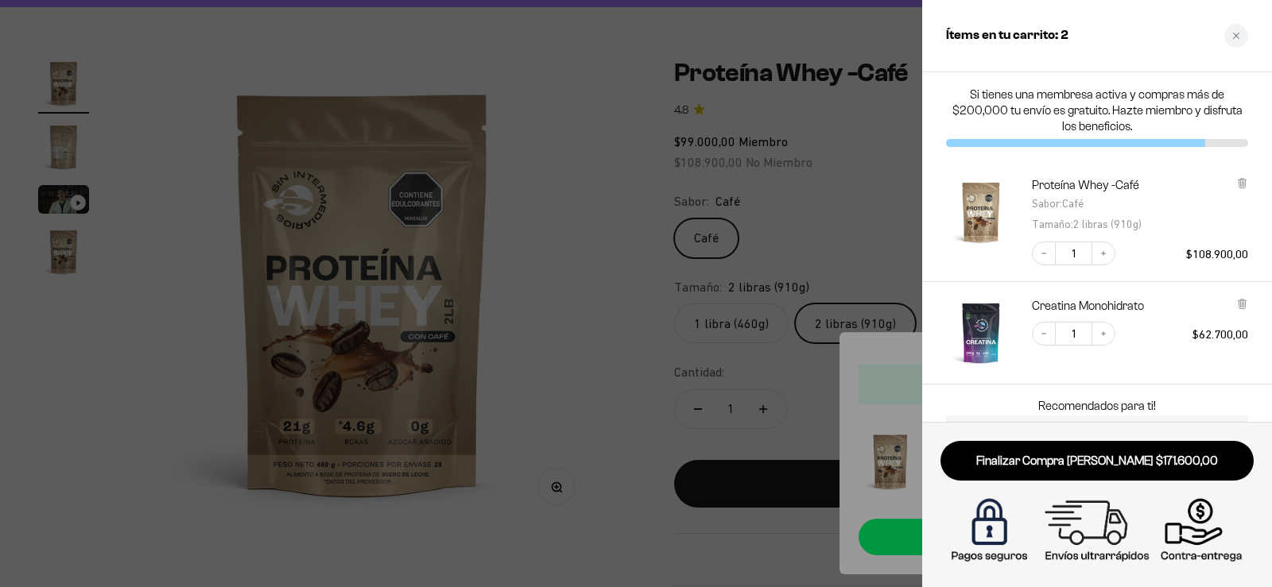
click at [869, 357] on div at bounding box center [636, 293] width 1272 height 587
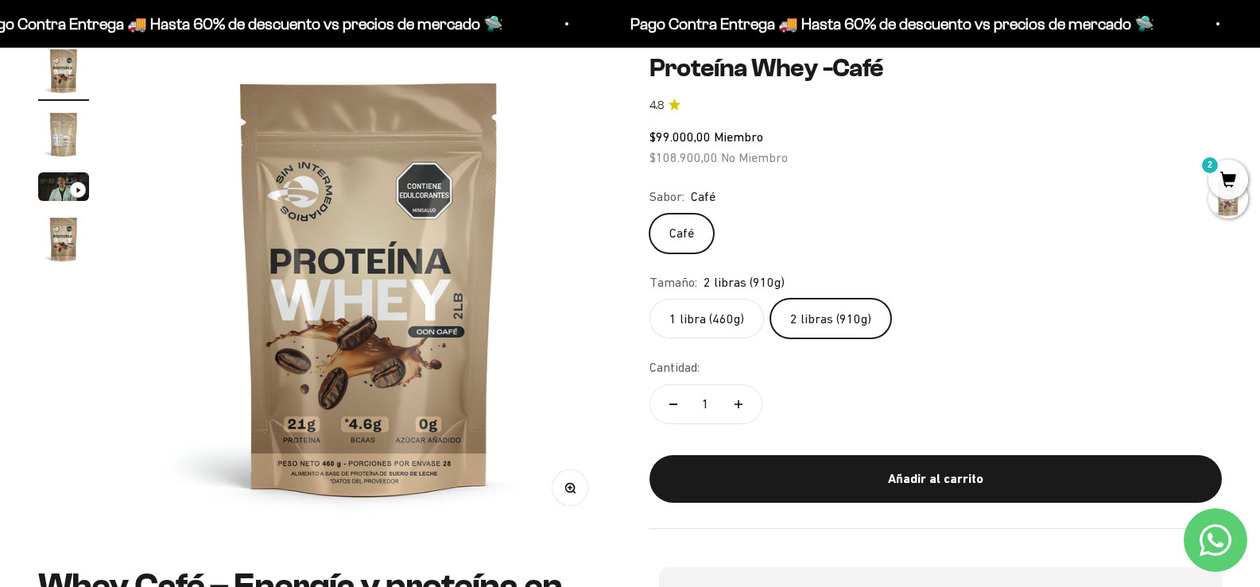
click at [1226, 179] on span "2" at bounding box center [1228, 180] width 40 height 40
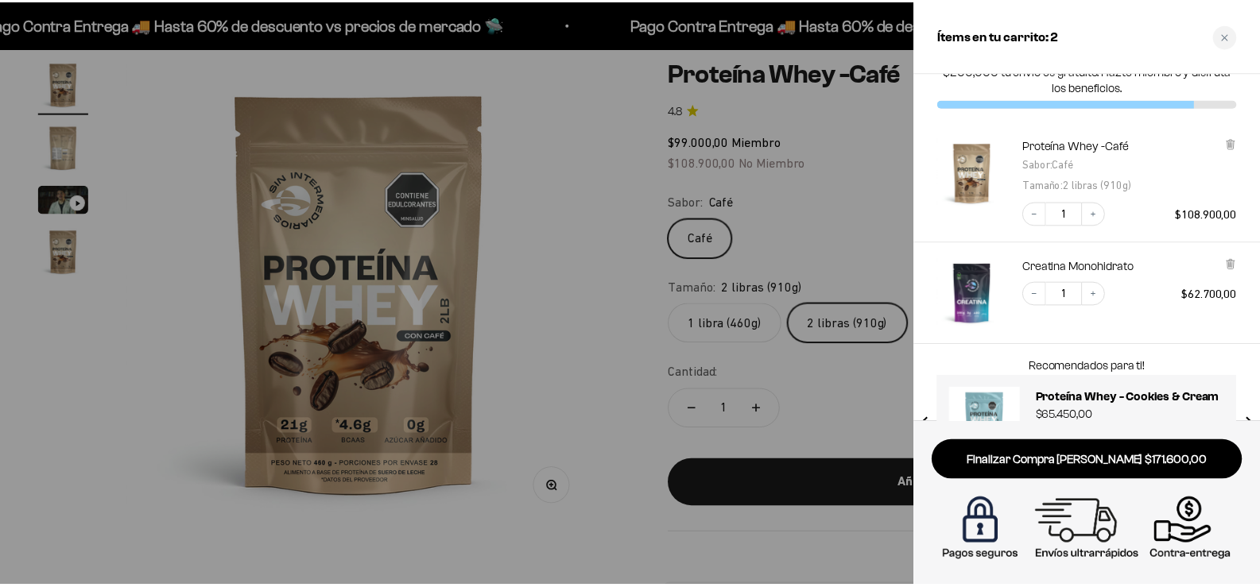
scroll to position [101, 0]
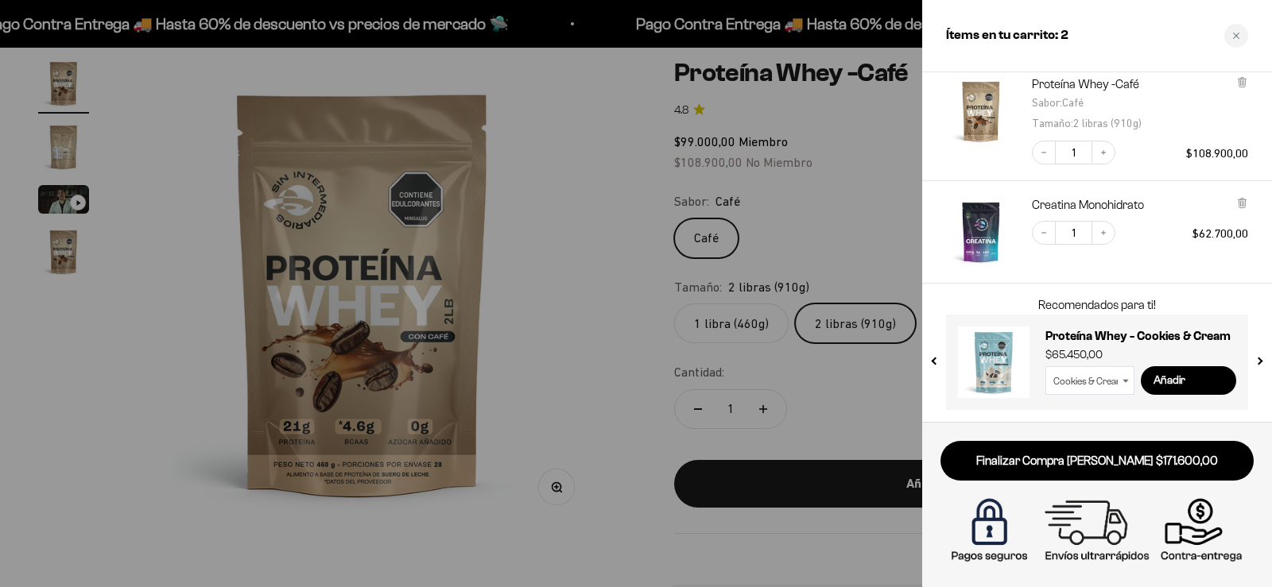
click at [555, 539] on div at bounding box center [636, 293] width 1272 height 587
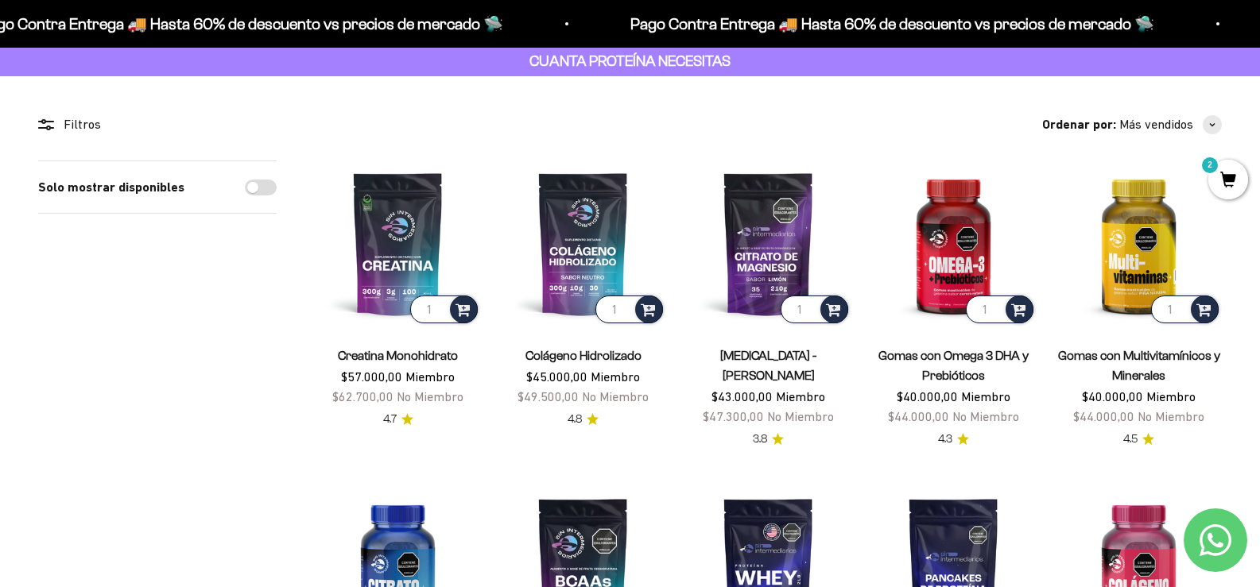
scroll to position [79, 0]
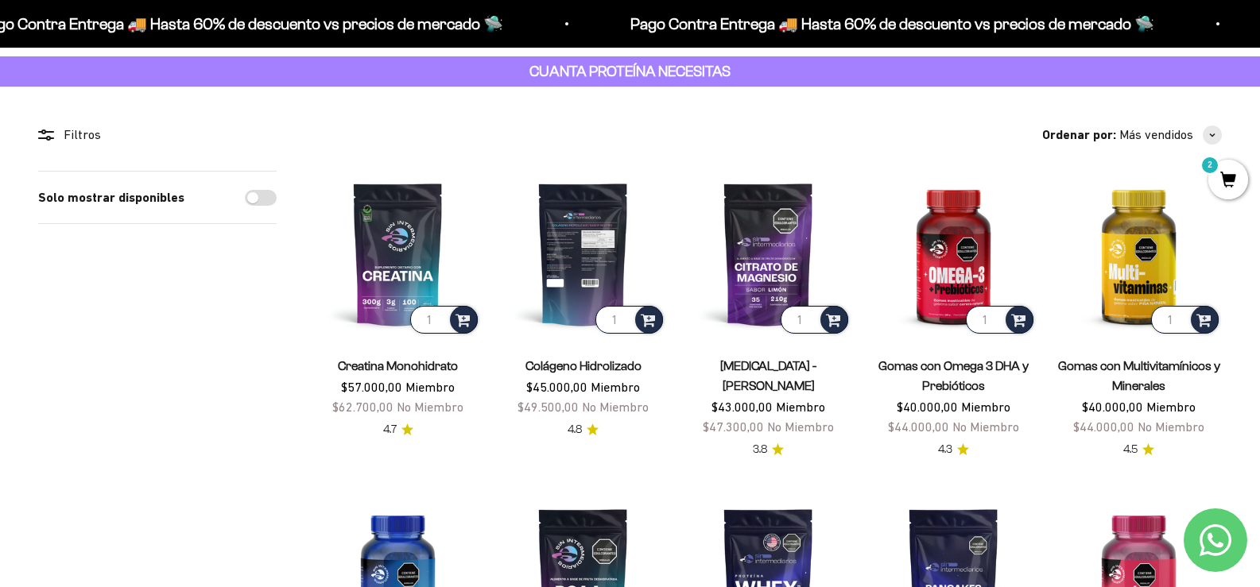
click at [573, 266] on img at bounding box center [583, 254] width 166 height 166
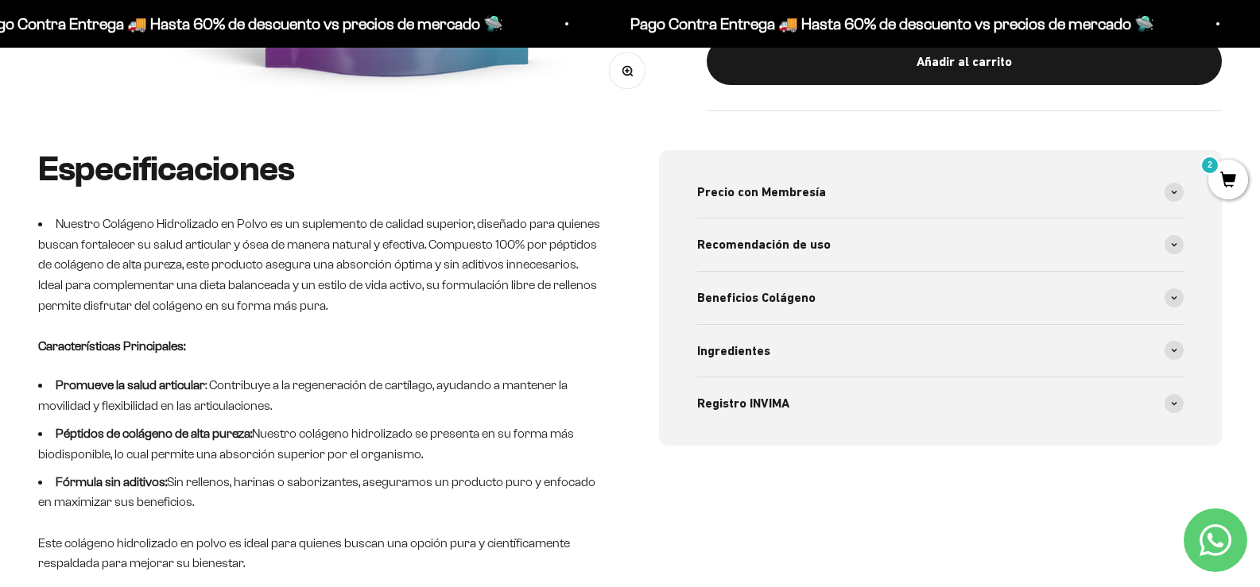
scroll to position [636, 0]
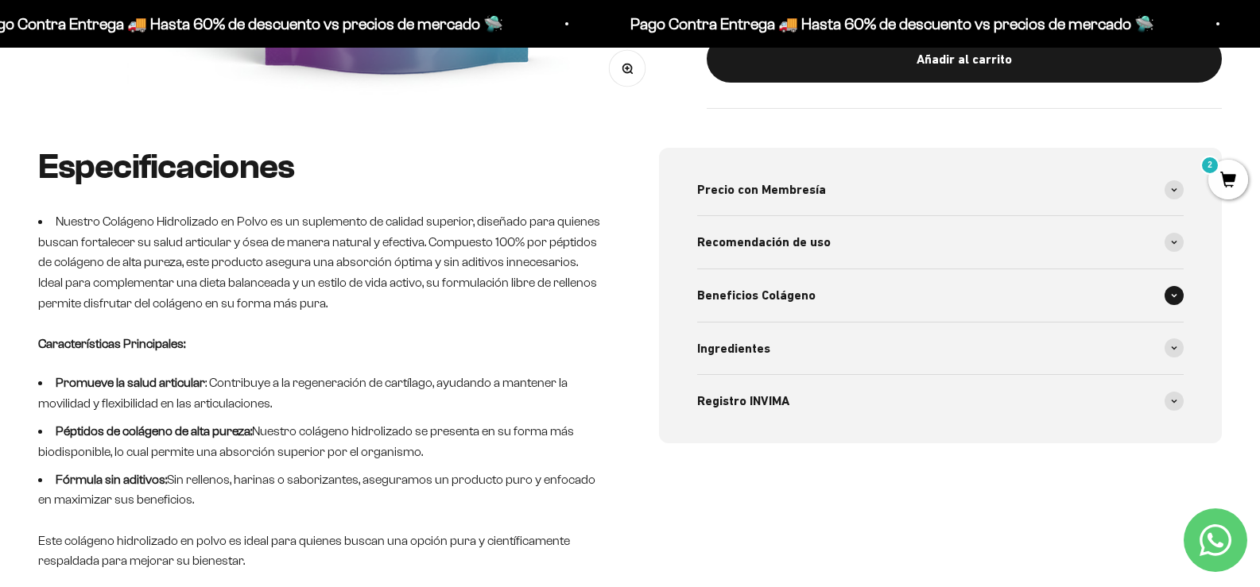
click at [802, 303] on span "Beneficios Colágeno" at bounding box center [756, 295] width 118 height 21
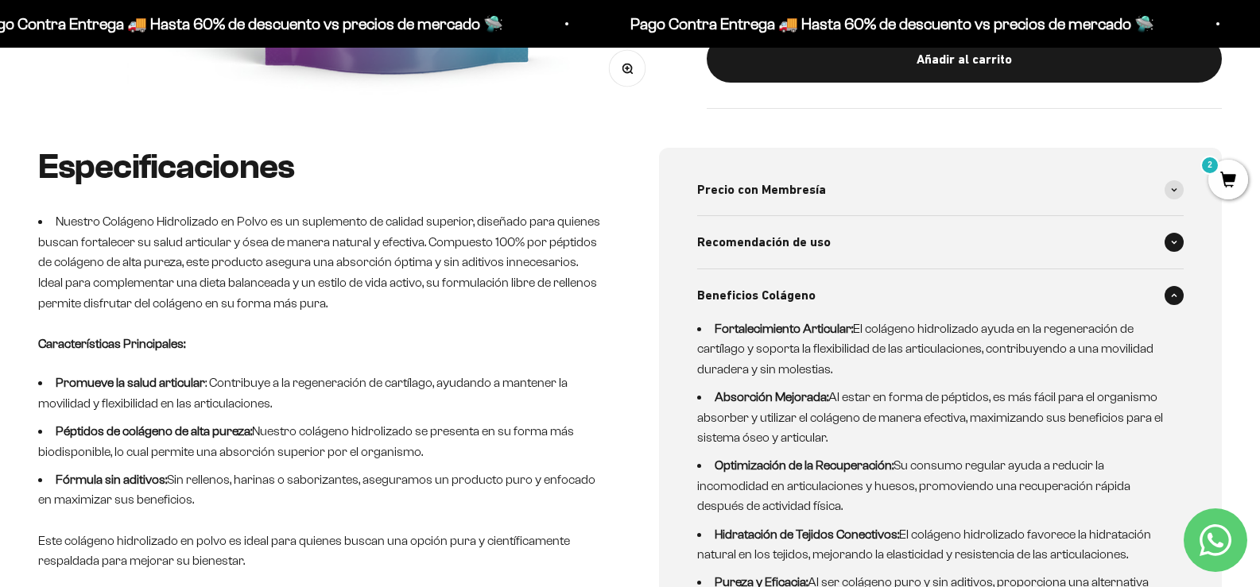
click at [762, 249] on span "Recomendación de uso" at bounding box center [764, 242] width 134 height 21
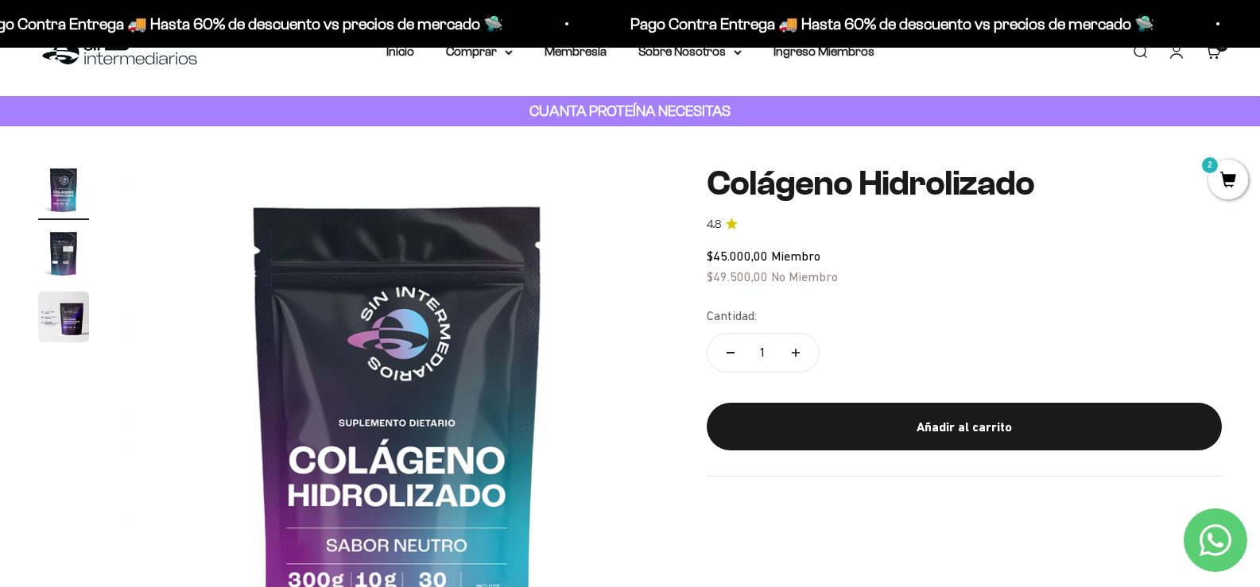
scroll to position [0, 0]
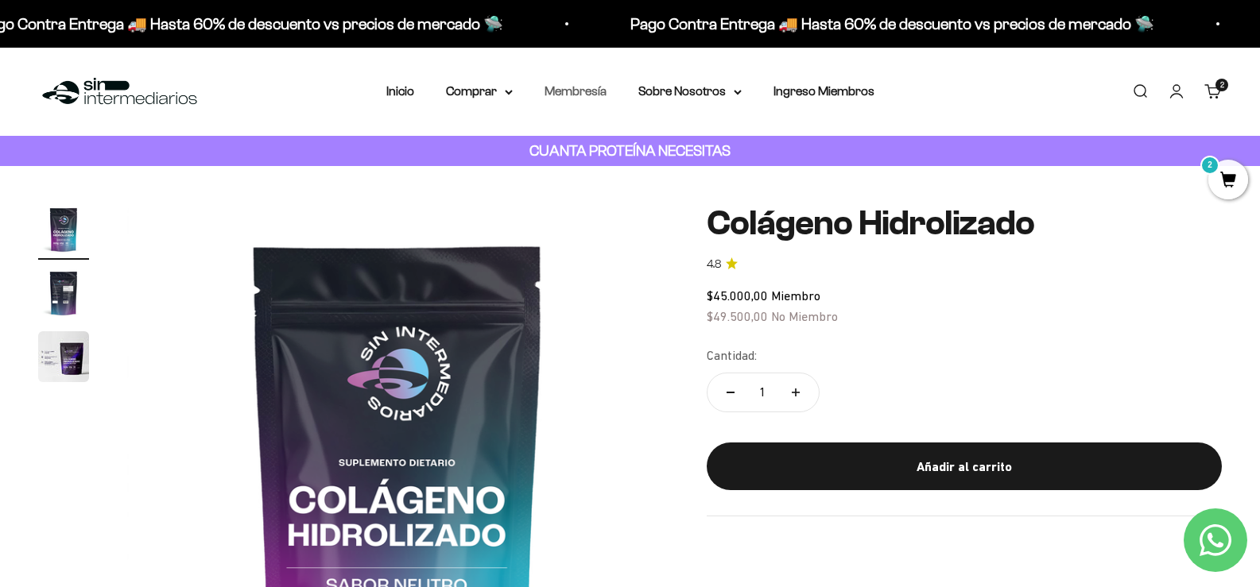
click at [576, 91] on link "Membresía" at bounding box center [576, 91] width 62 height 14
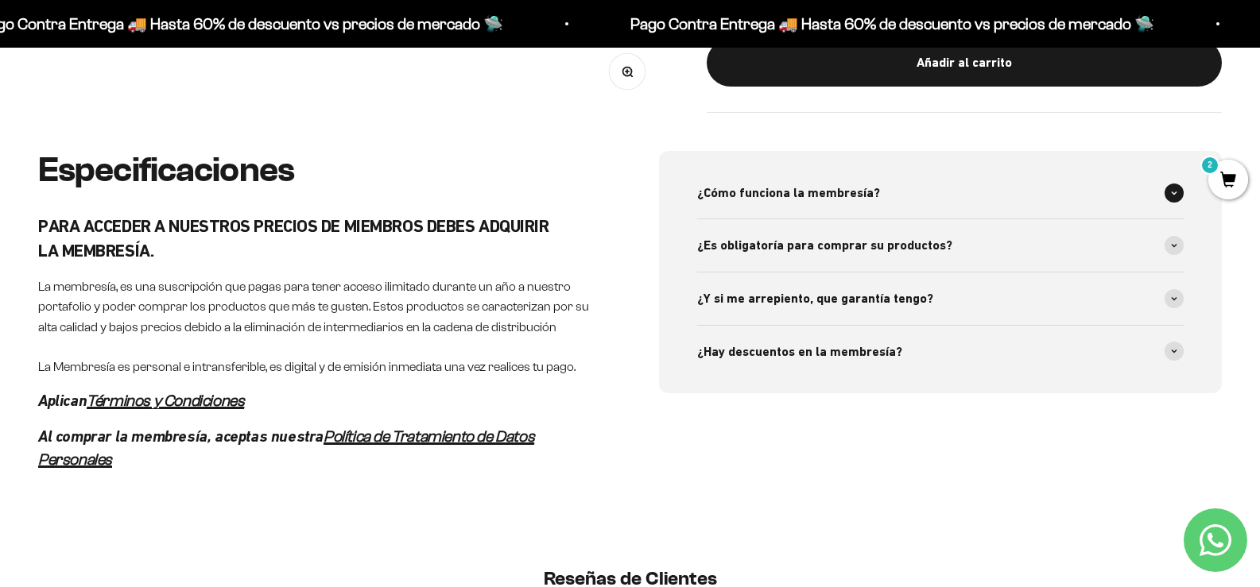
click at [781, 201] on span "¿Cómo funciona la membresía?" at bounding box center [788, 193] width 183 height 21
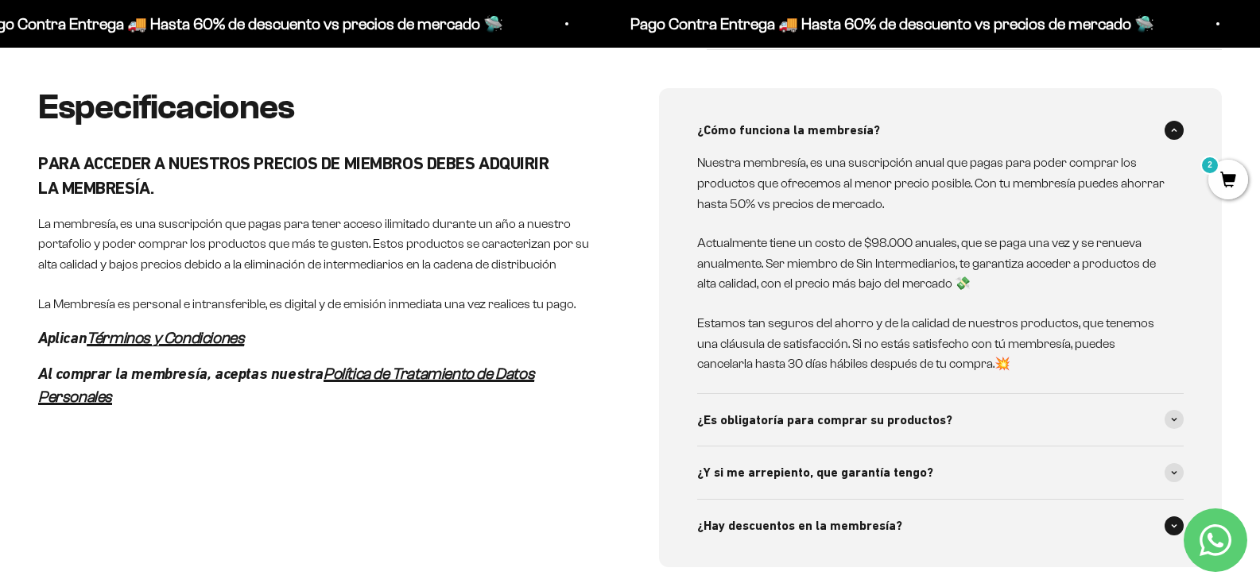
scroll to position [881, 0]
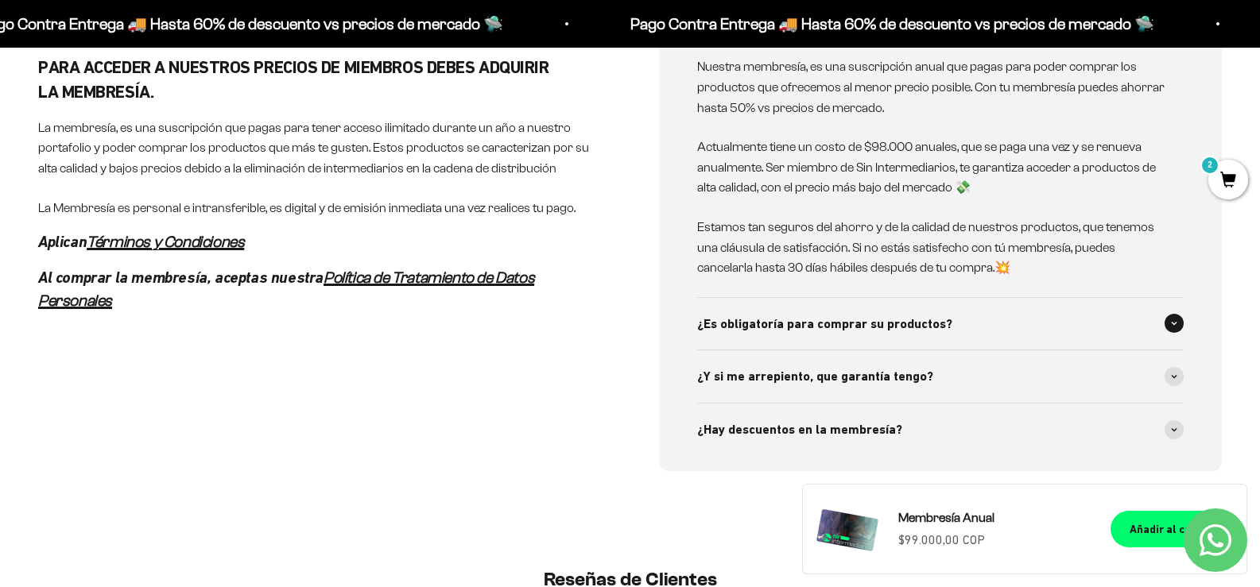
click at [781, 329] on span "¿Es obligatoría para comprar su productos?" at bounding box center [824, 324] width 255 height 21
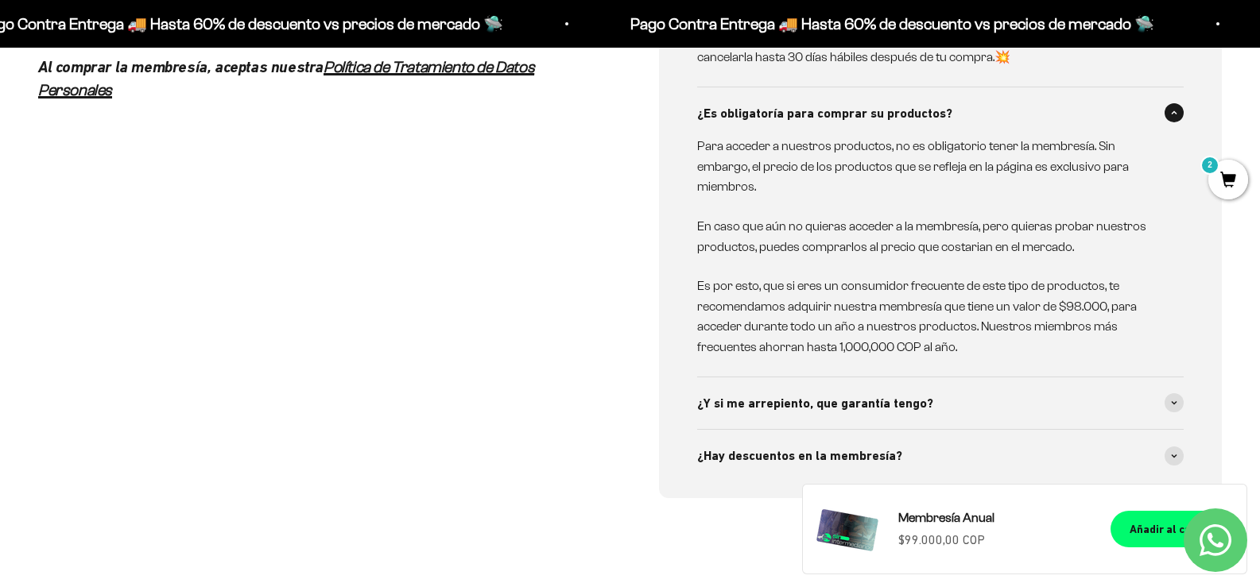
scroll to position [1119, 0]
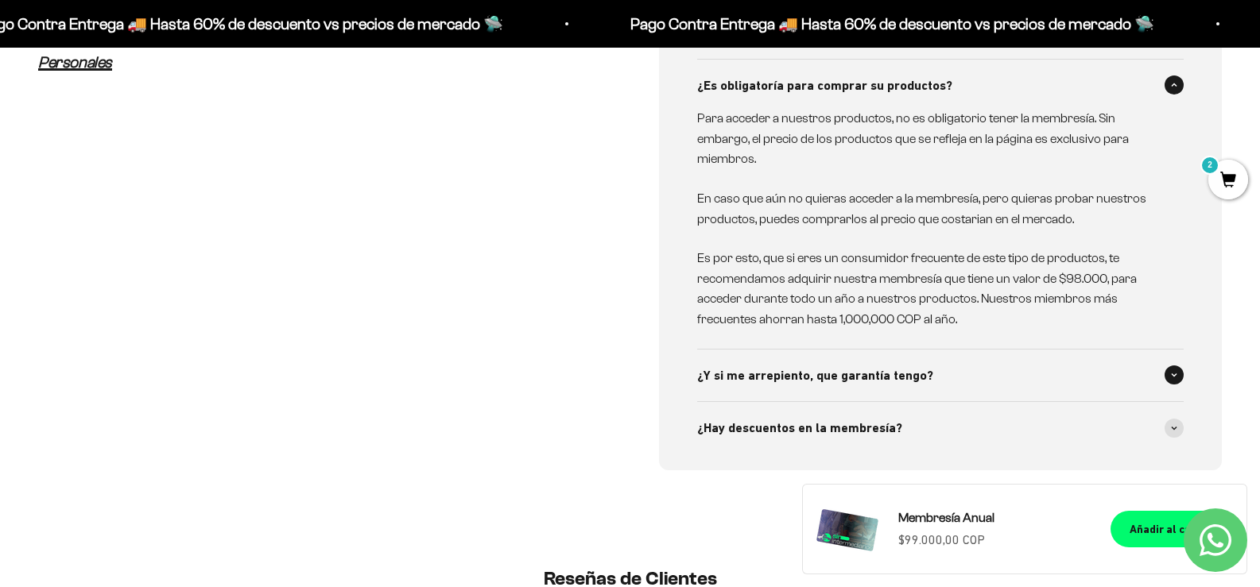
click at [750, 385] on span "¿Y si me arrepiento, que garantía tengo?" at bounding box center [815, 376] width 236 height 21
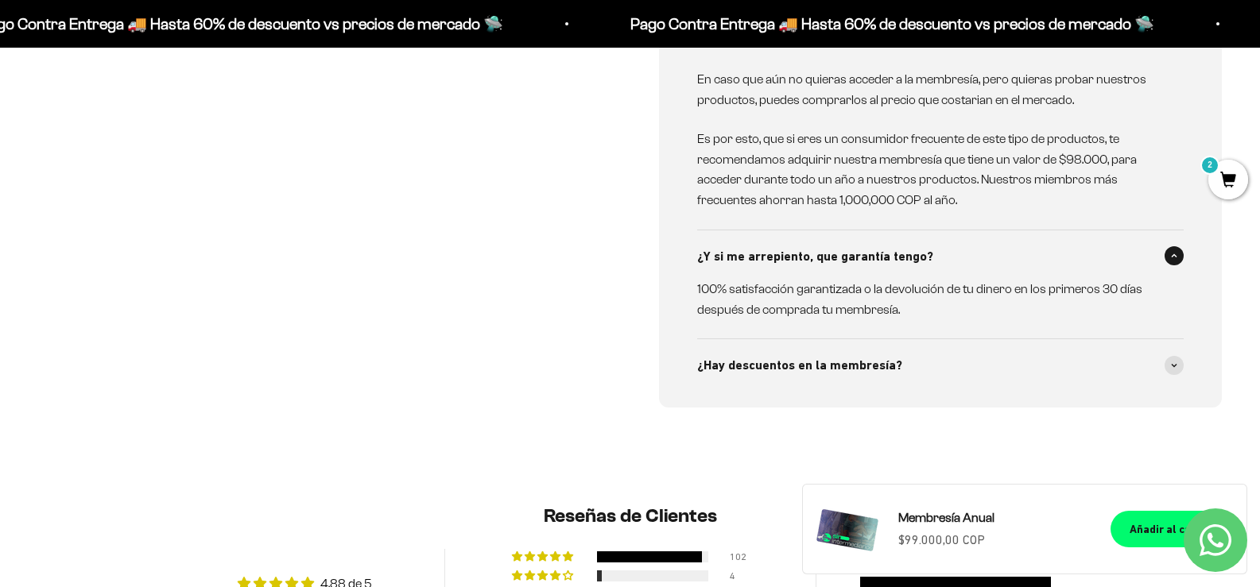
scroll to position [1278, 0]
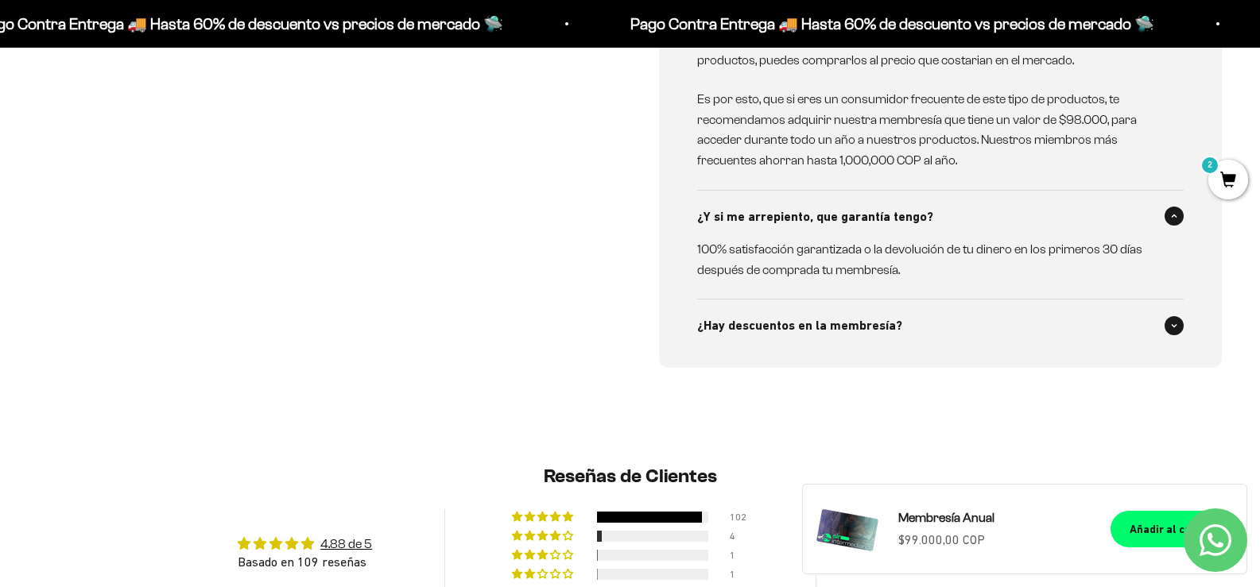
click at [742, 336] on span "¿Hay descuentos en la membresía?" at bounding box center [799, 326] width 205 height 21
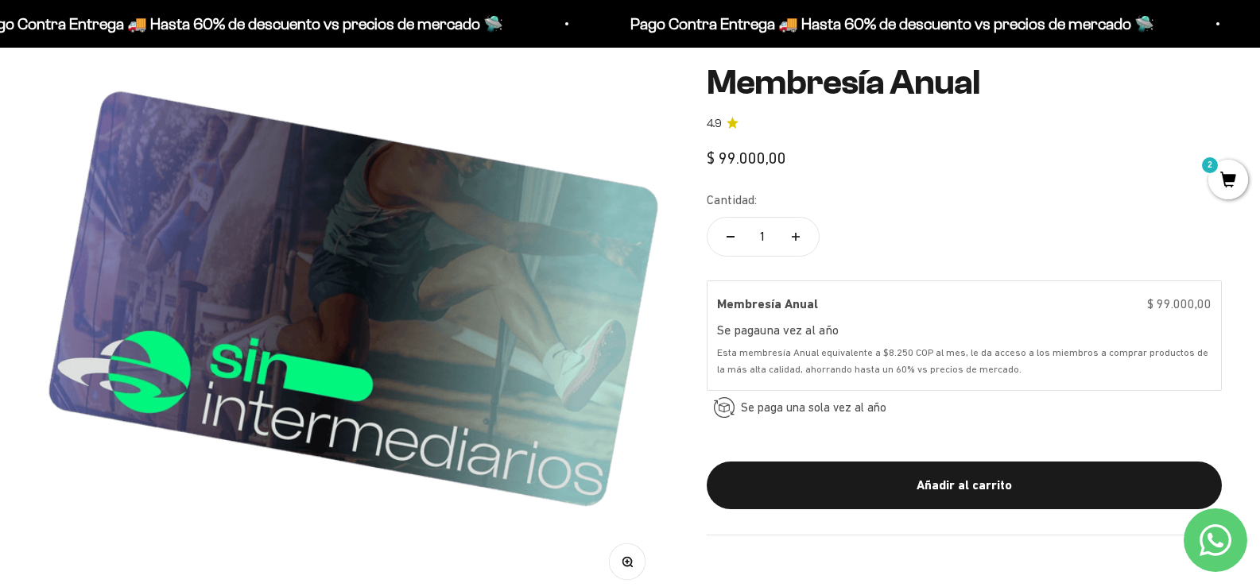
scroll to position [238, 0]
